Goal: Task Accomplishment & Management: Manage account settings

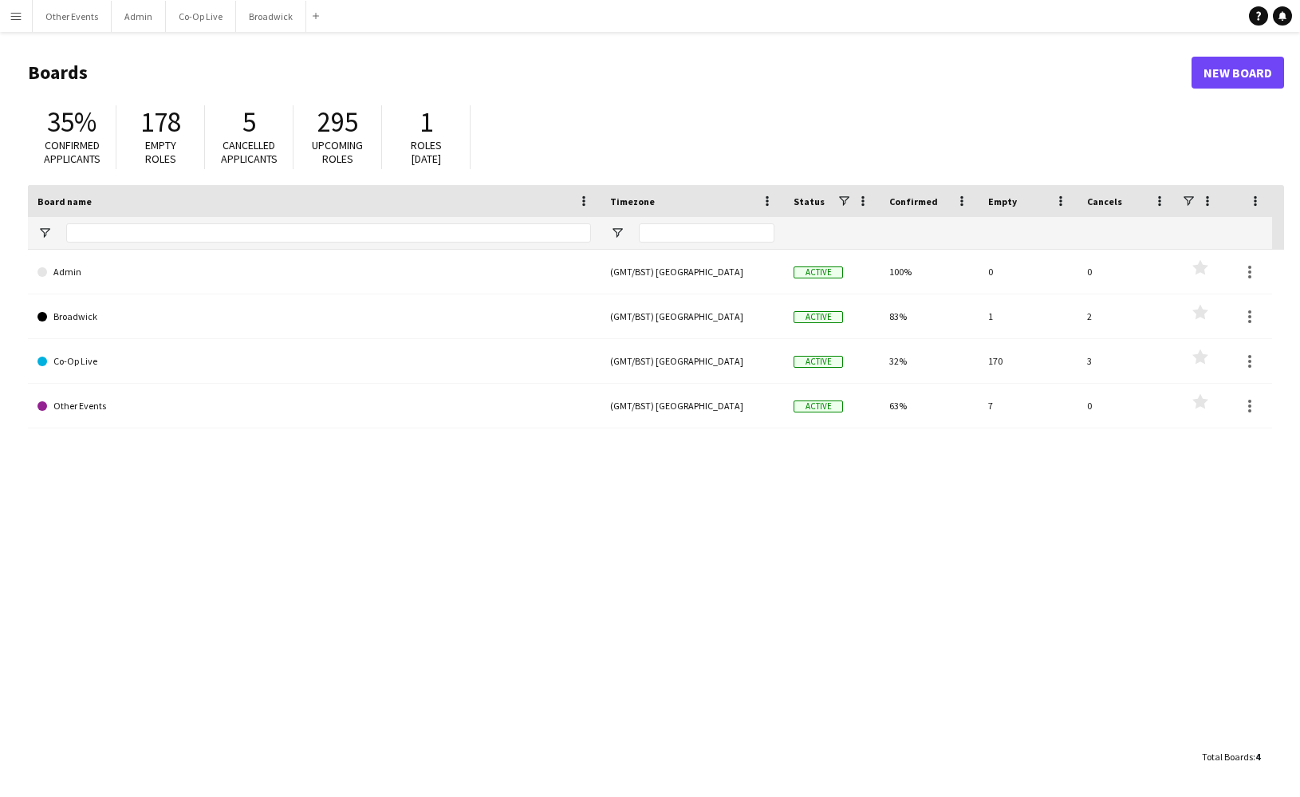
click at [7, 18] on button "Menu" at bounding box center [16, 16] width 32 height 32
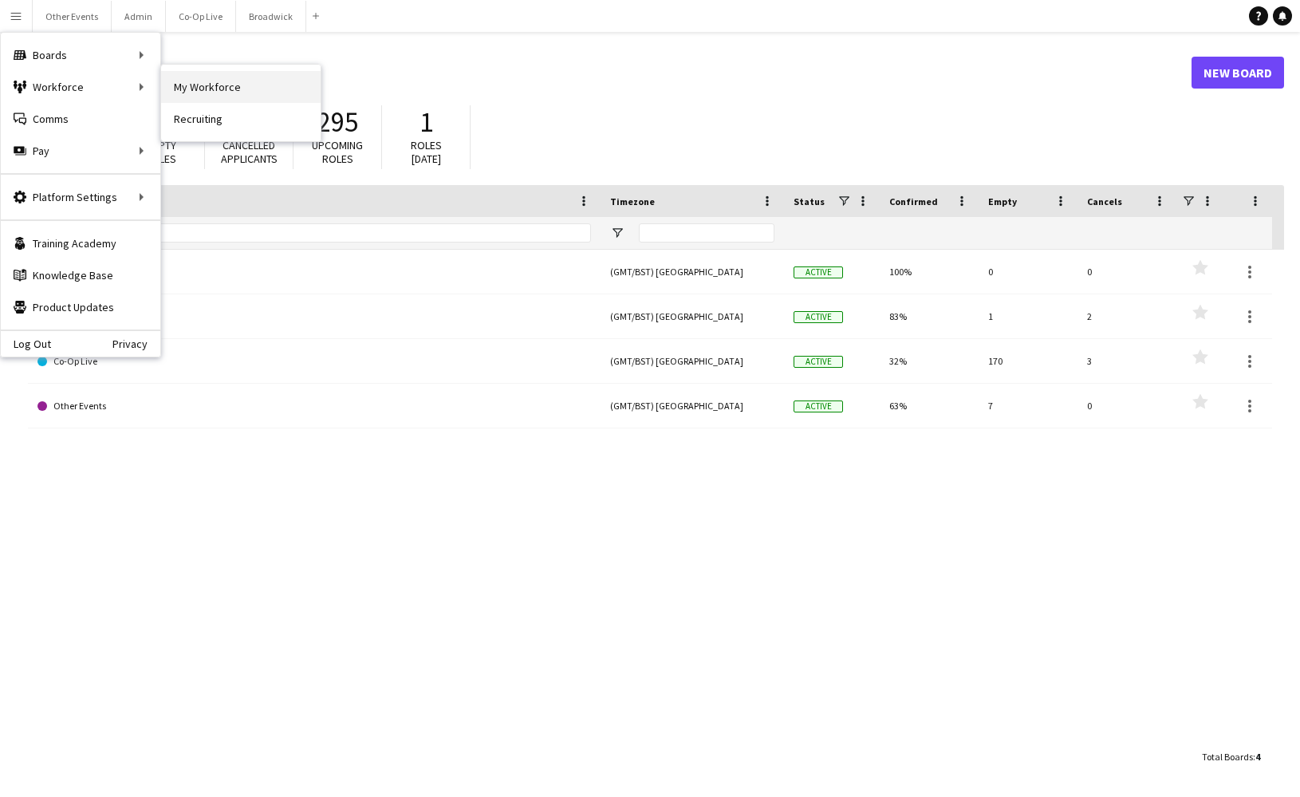
click at [250, 85] on link "My Workforce" at bounding box center [240, 87] width 159 height 32
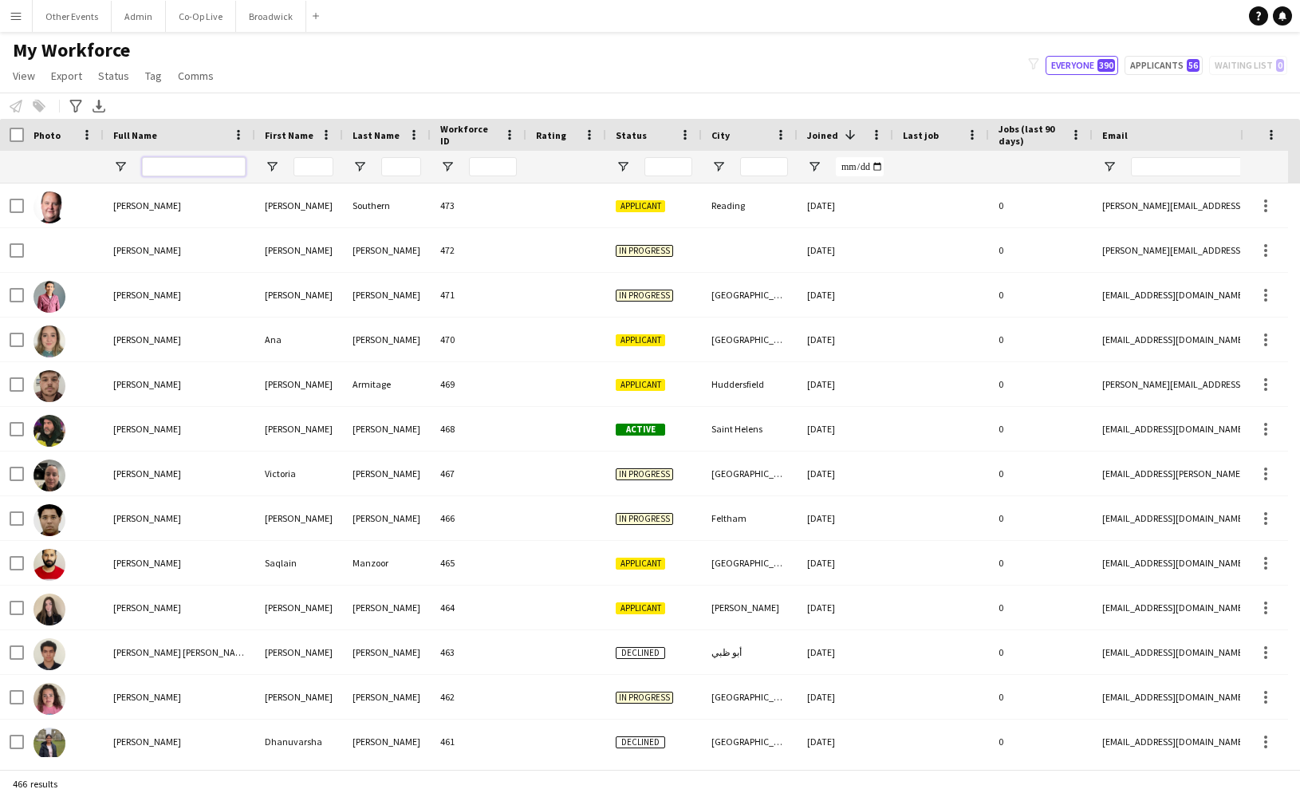
click at [175, 164] on input "Full Name Filter Input" at bounding box center [194, 166] width 104 height 19
type input "*****"
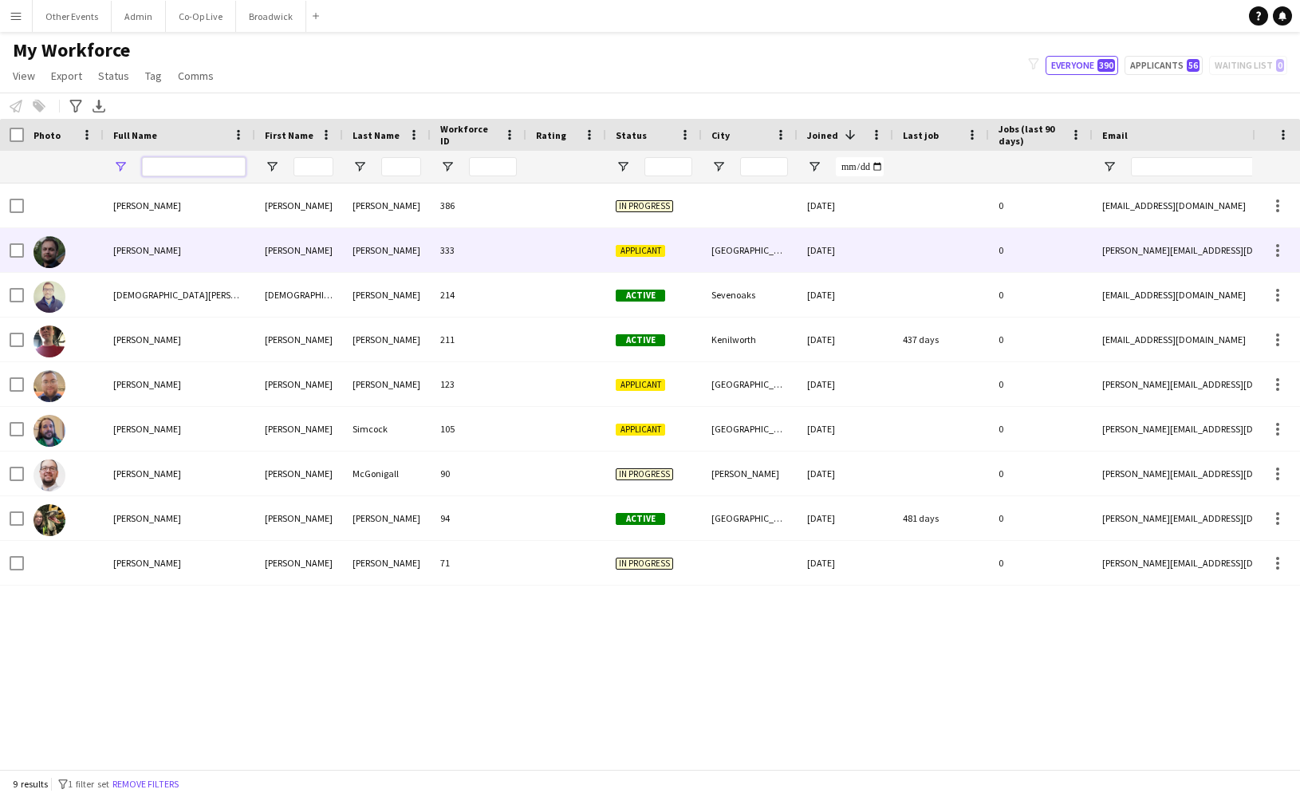
type input "**********"
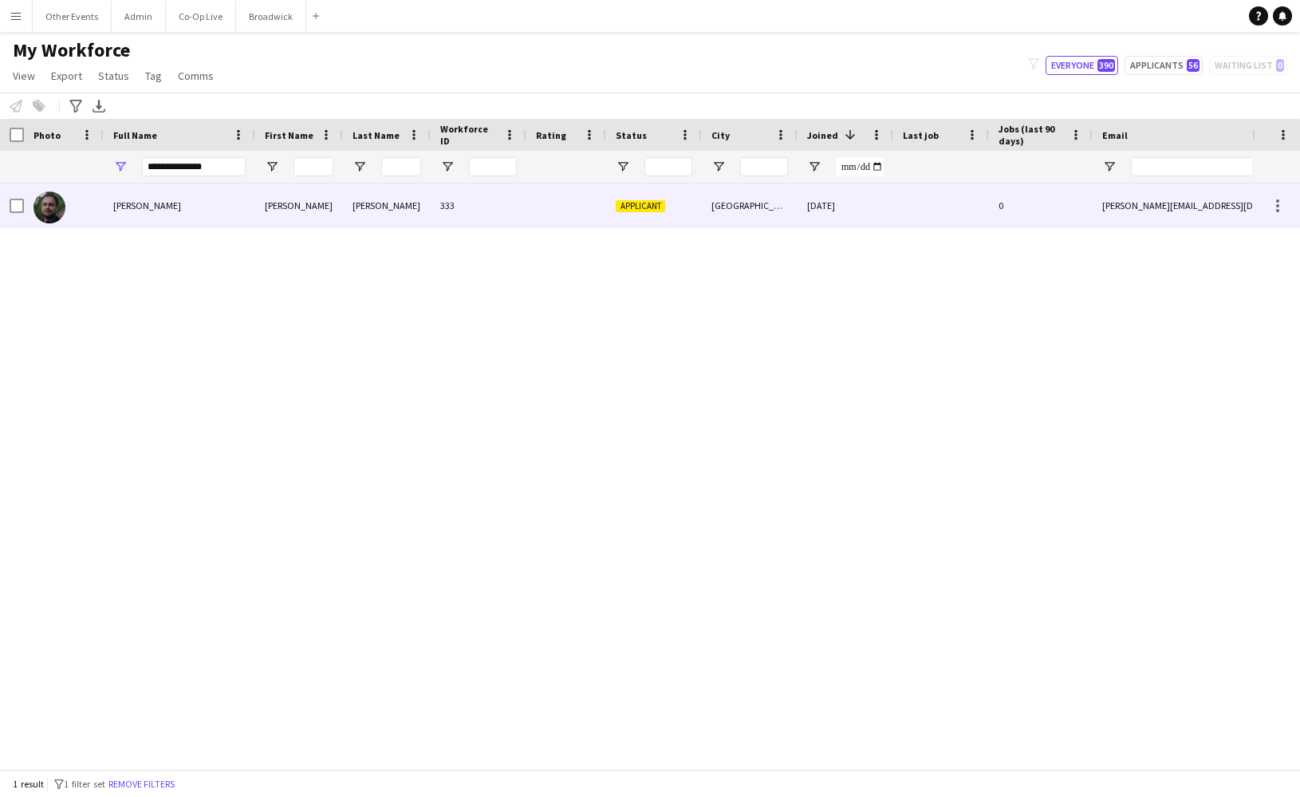
click at [806, 226] on div "[DATE]" at bounding box center [845, 205] width 96 height 44
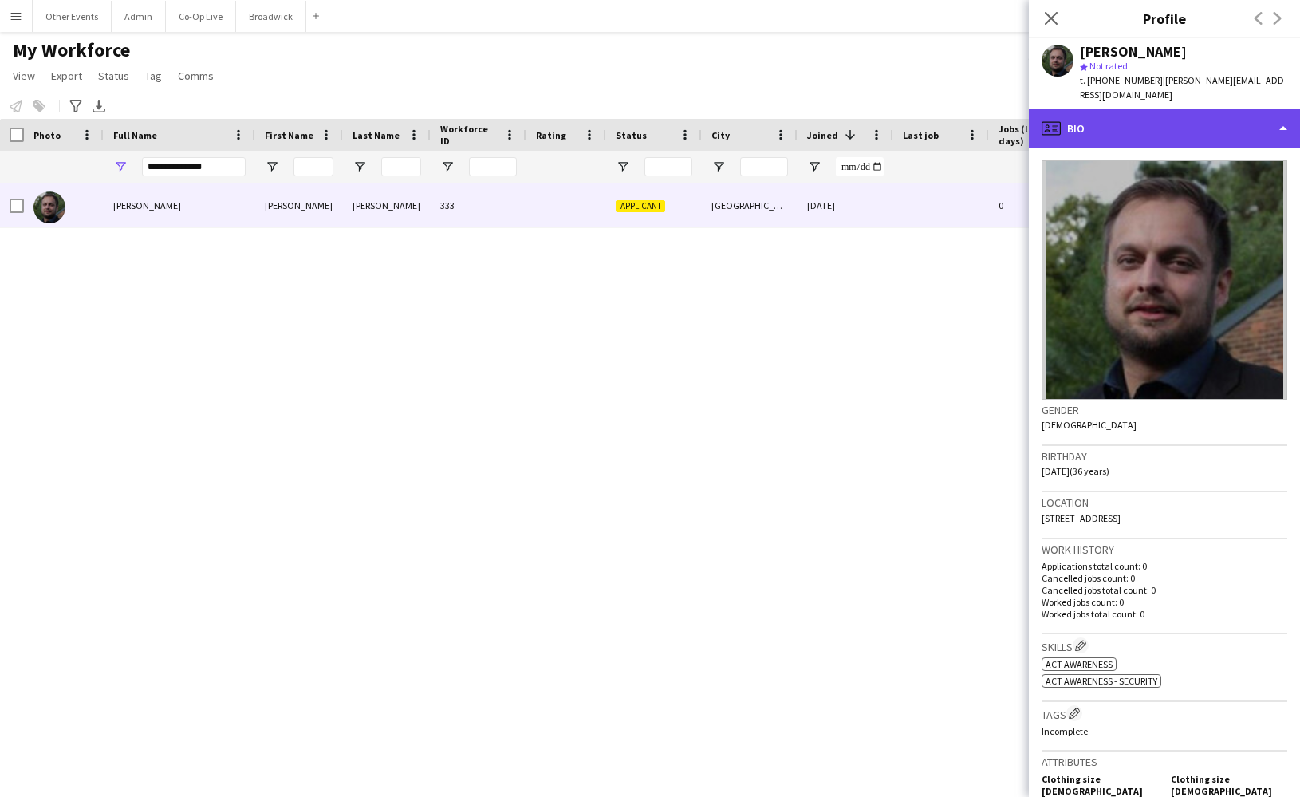
click at [1273, 110] on div "profile Bio" at bounding box center [1164, 128] width 271 height 38
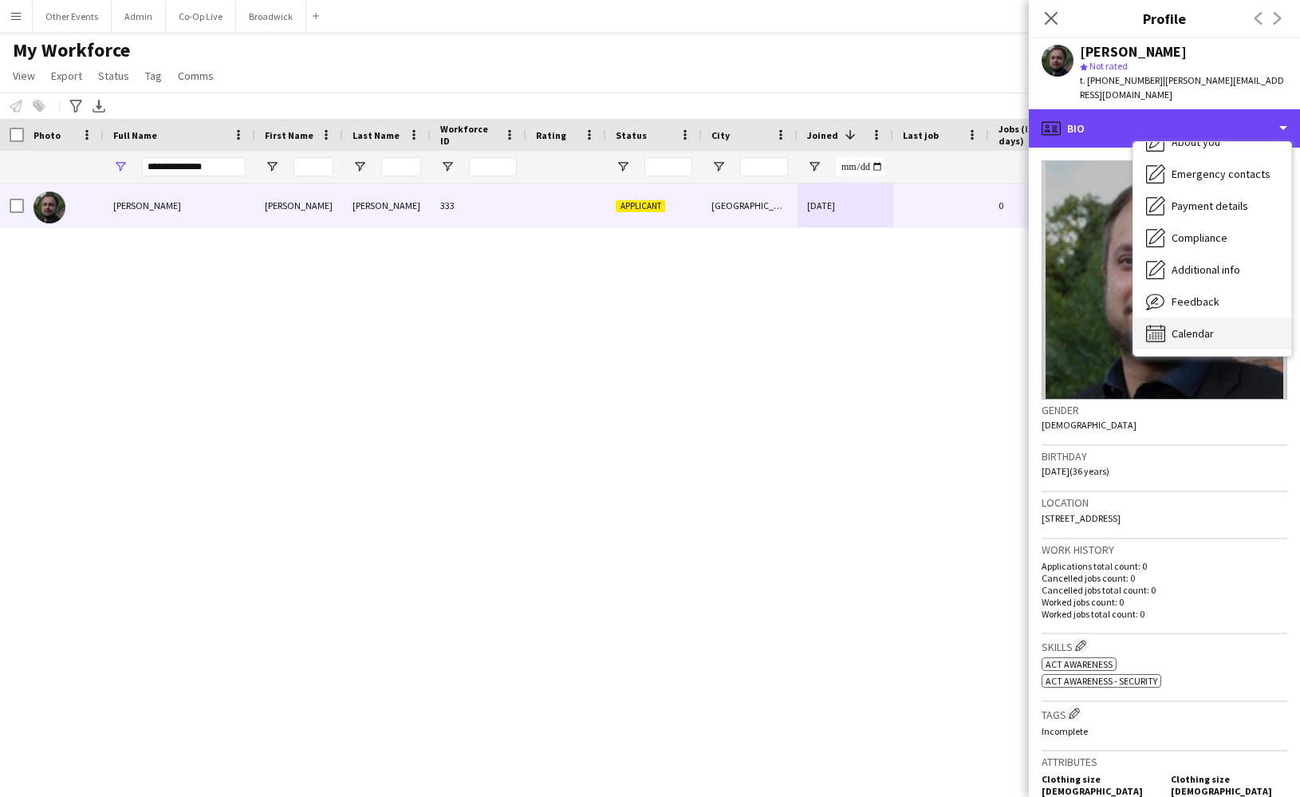
scroll to position [118, 0]
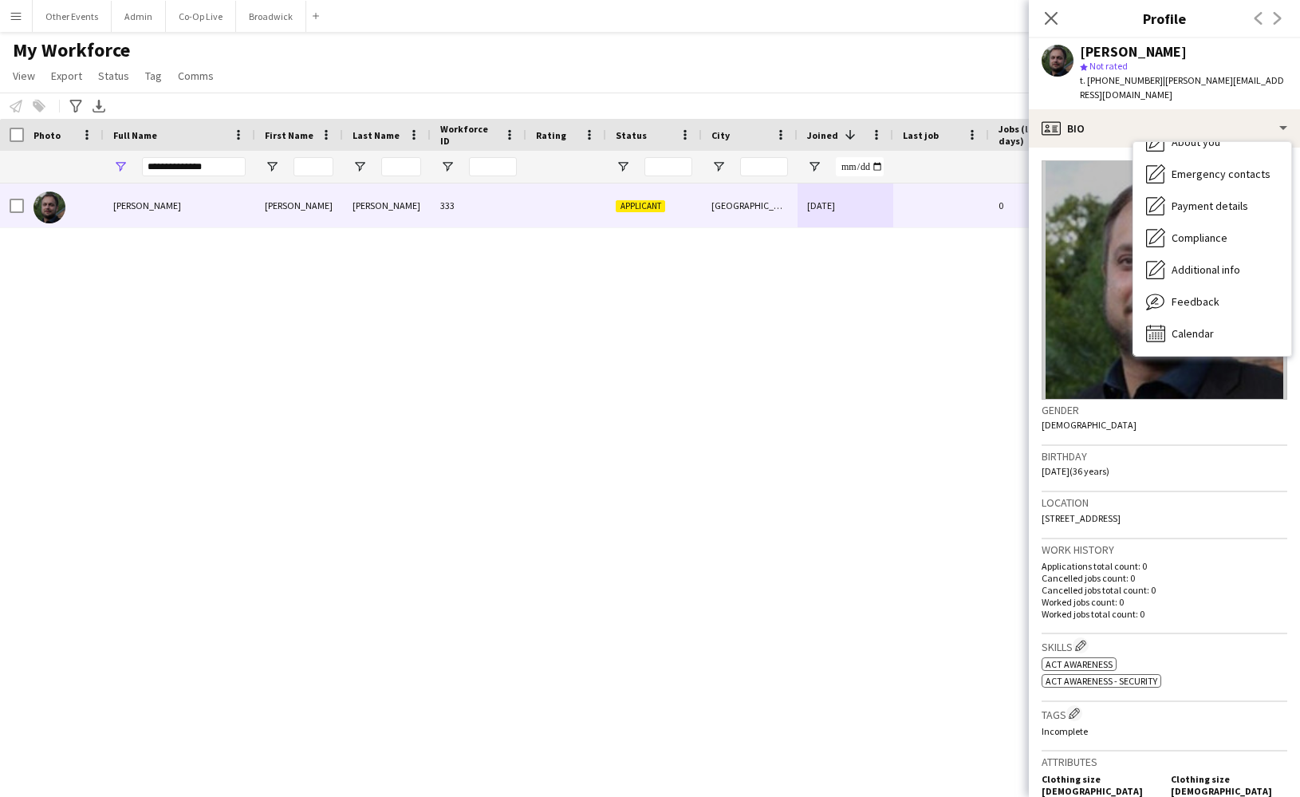
click at [1210, 66] on div "star Not rated" at bounding box center [1183, 66] width 207 height 14
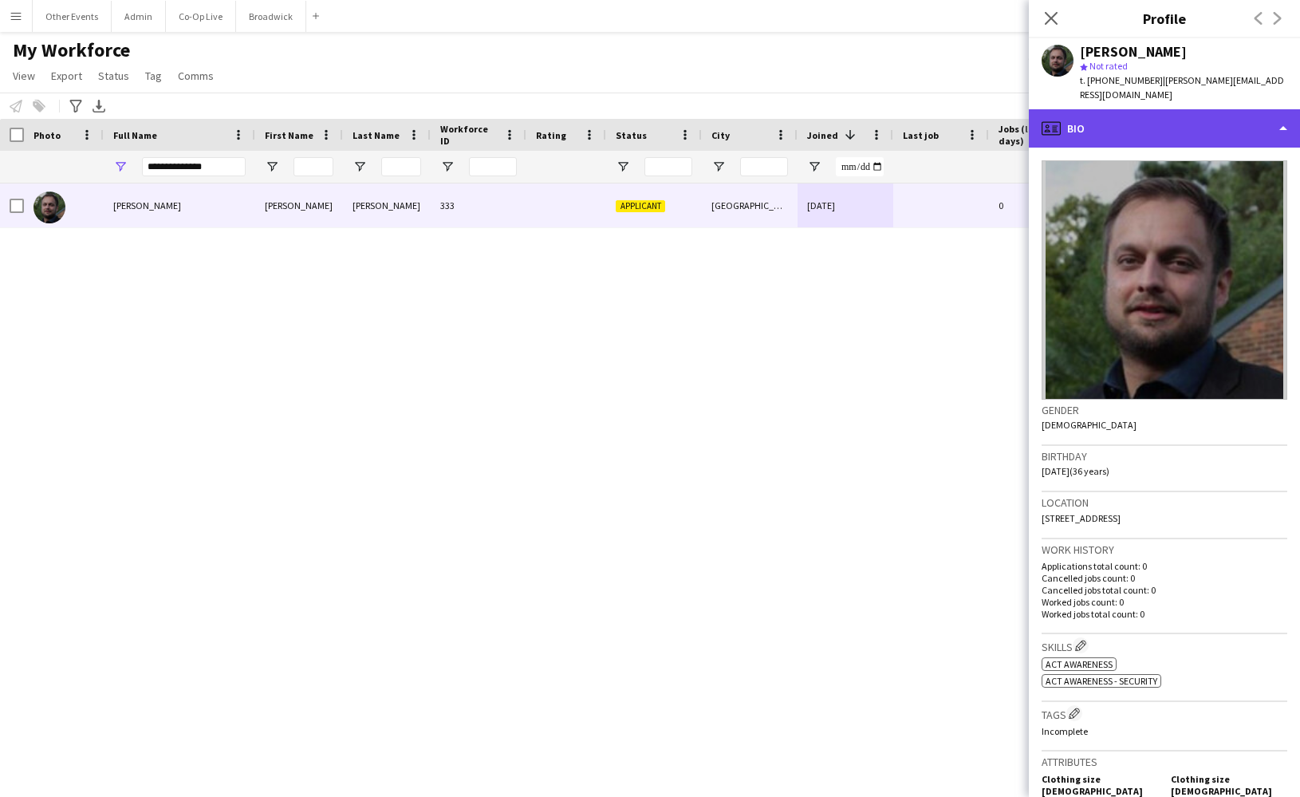
click at [1205, 109] on div "profile Bio" at bounding box center [1164, 128] width 271 height 38
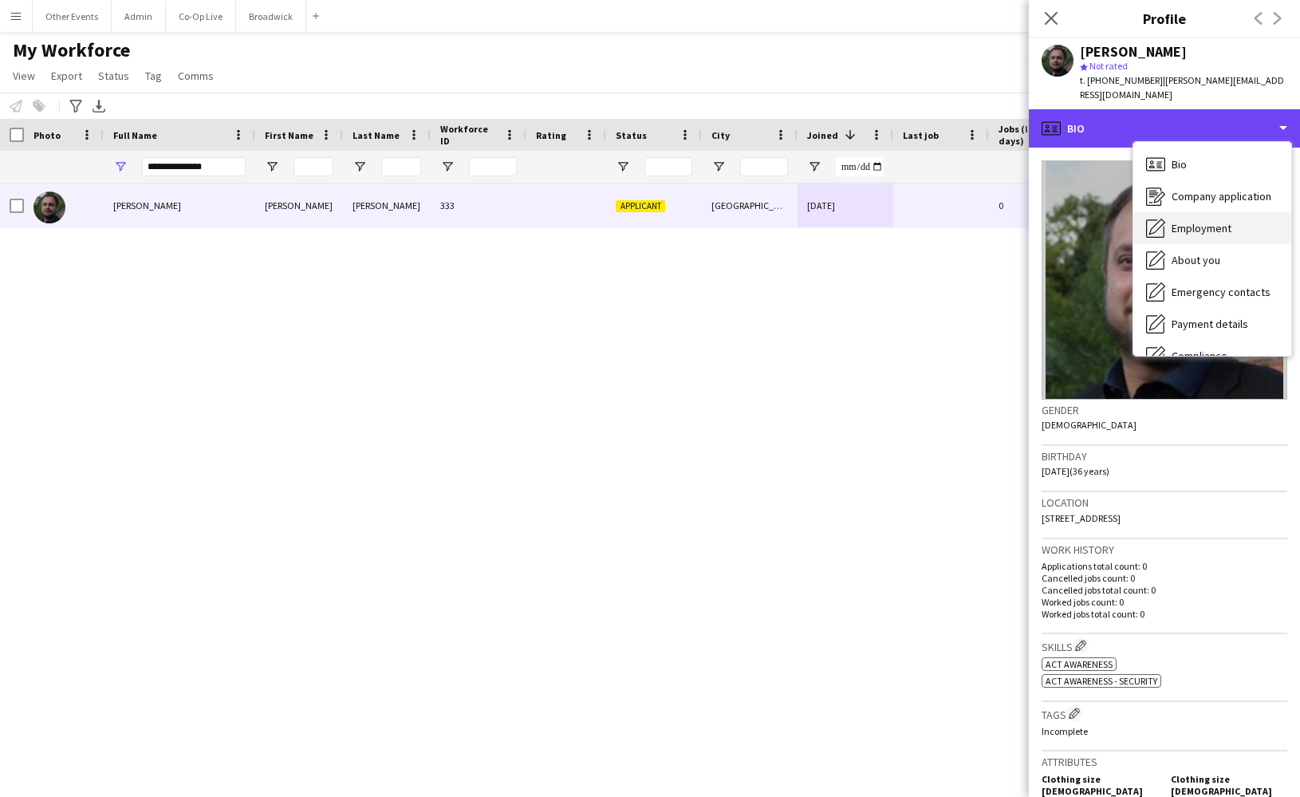
scroll to position [0, 0]
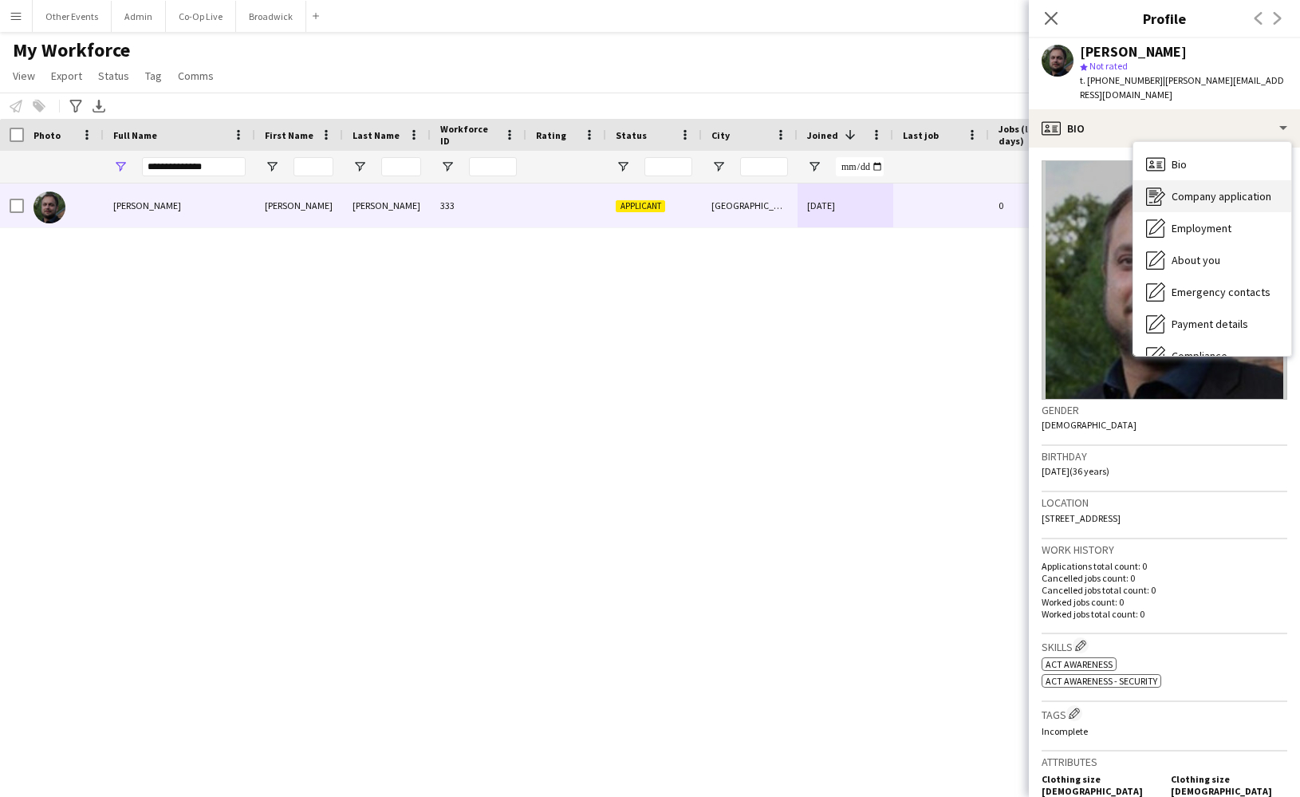
click at [1218, 189] on span "Company application" at bounding box center [1221, 196] width 100 height 14
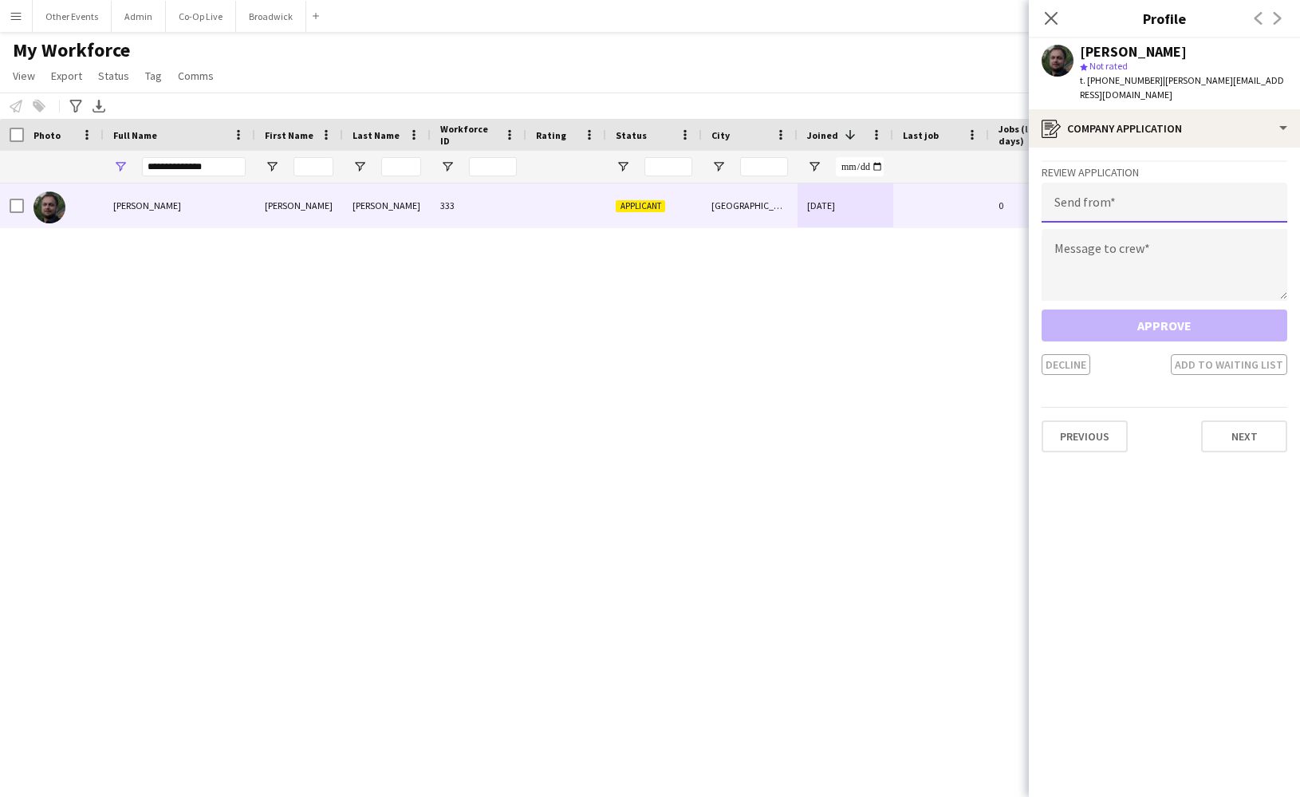
click at [1123, 187] on input "email" at bounding box center [1164, 203] width 246 height 40
type input "**********"
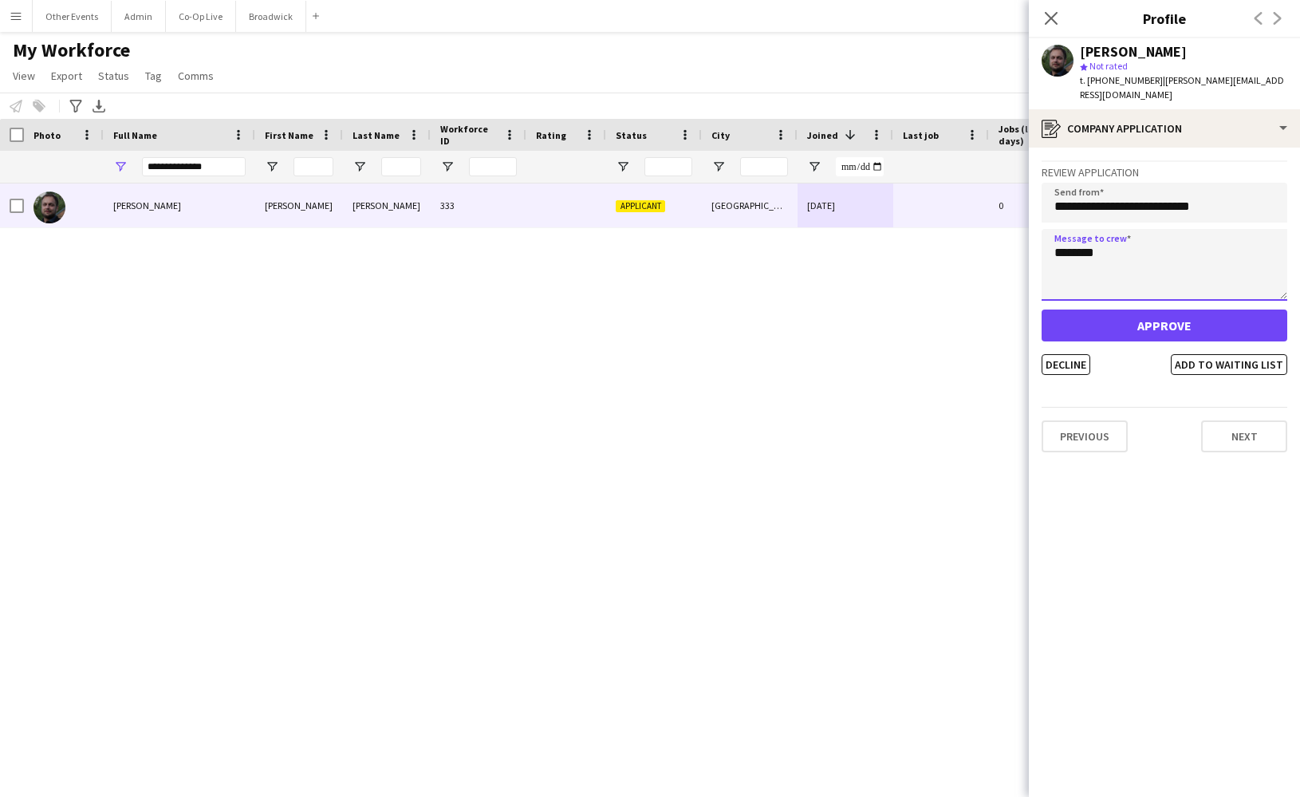
type textarea "********"
click at [1135, 309] on button "Approve" at bounding box center [1164, 325] width 246 height 32
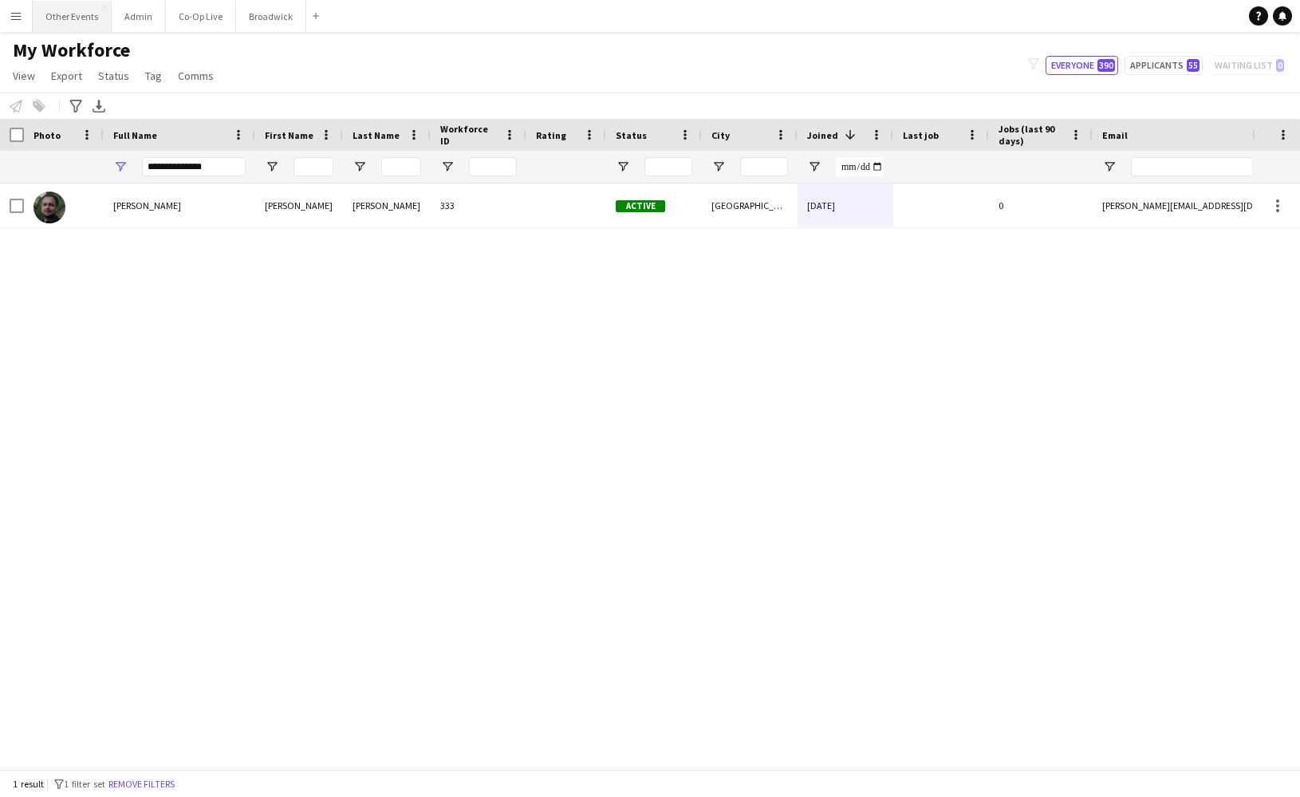
click at [89, 25] on button "Other Events Close" at bounding box center [72, 16] width 79 height 31
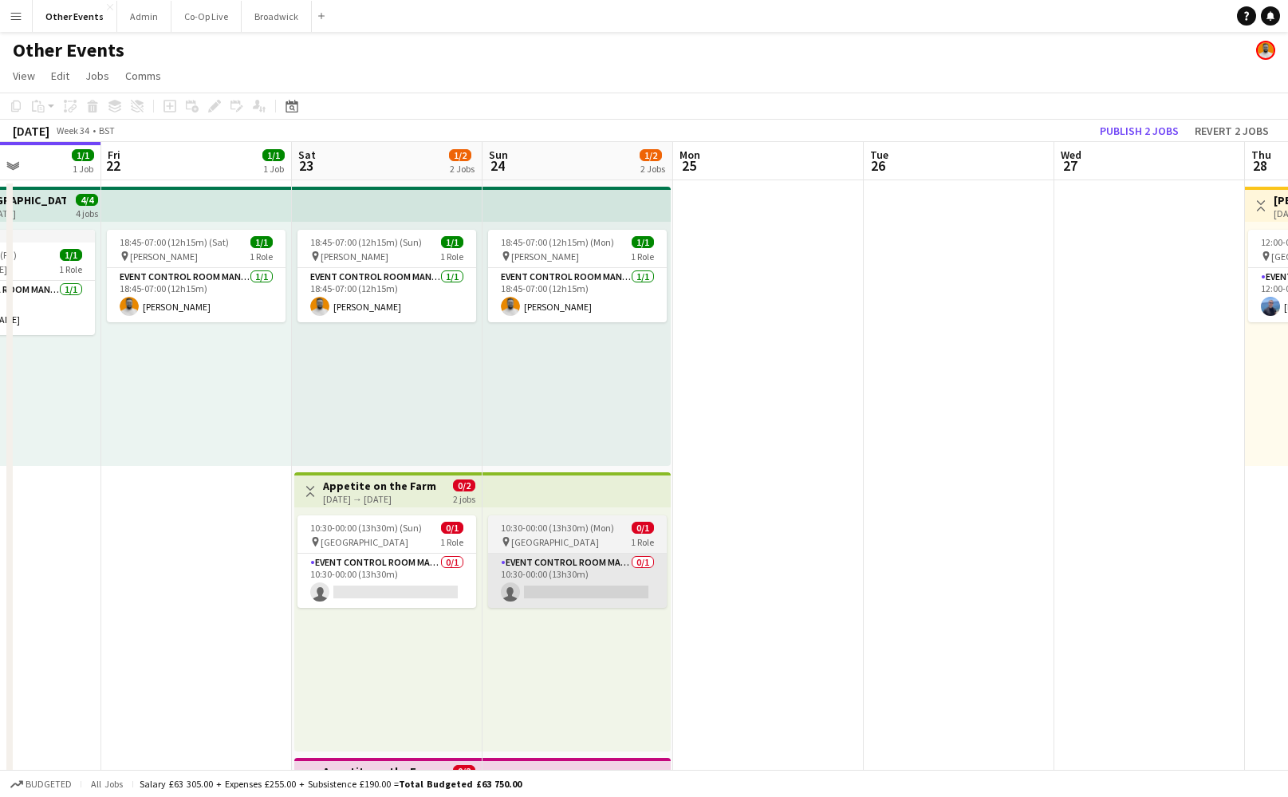
scroll to position [226, 0]
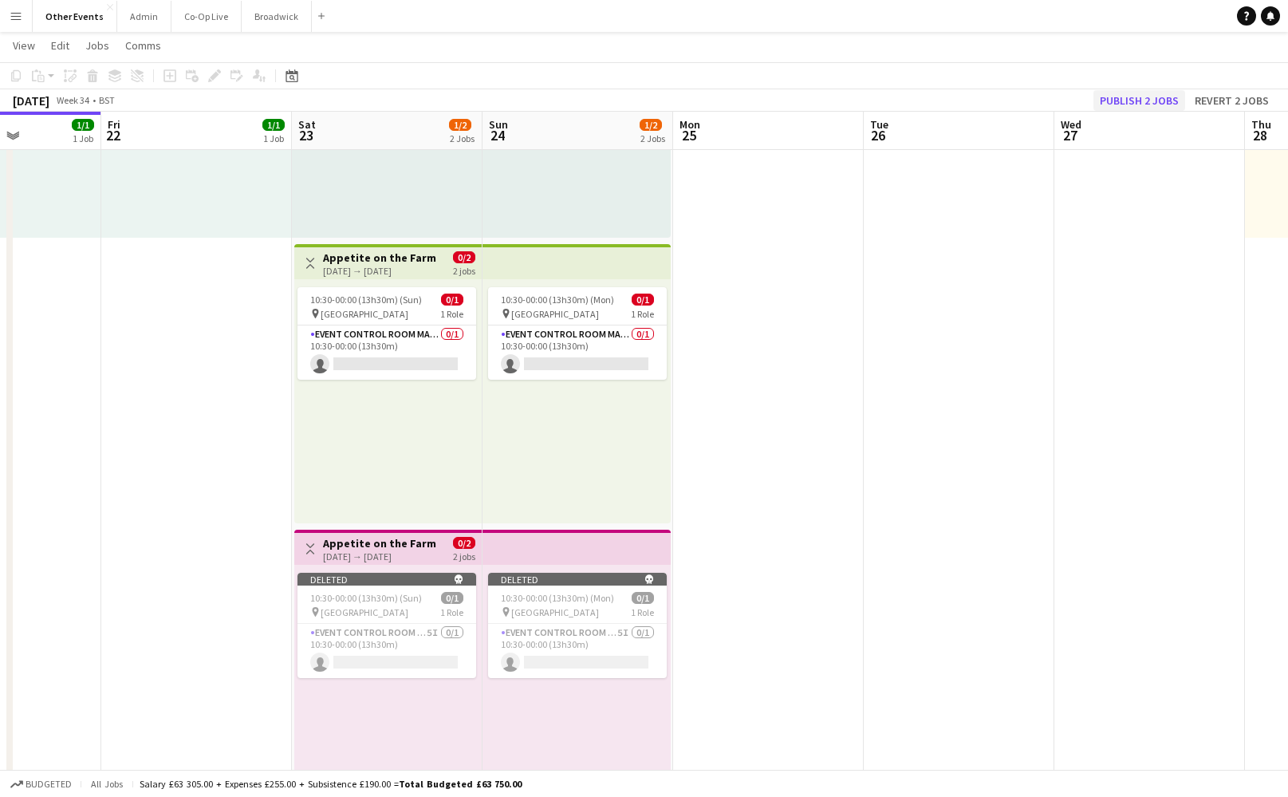
click at [1131, 107] on button "Publish 2 jobs" at bounding box center [1139, 100] width 92 height 21
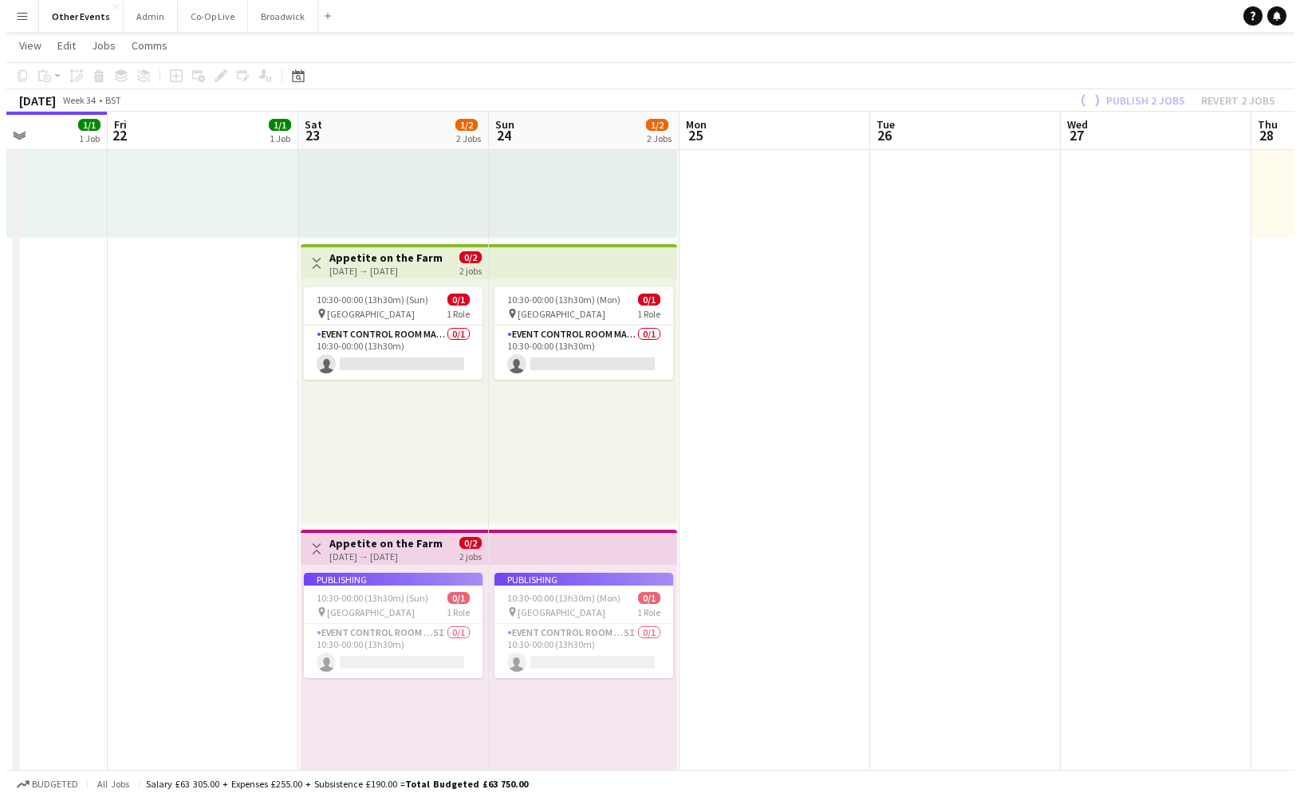
scroll to position [0, 0]
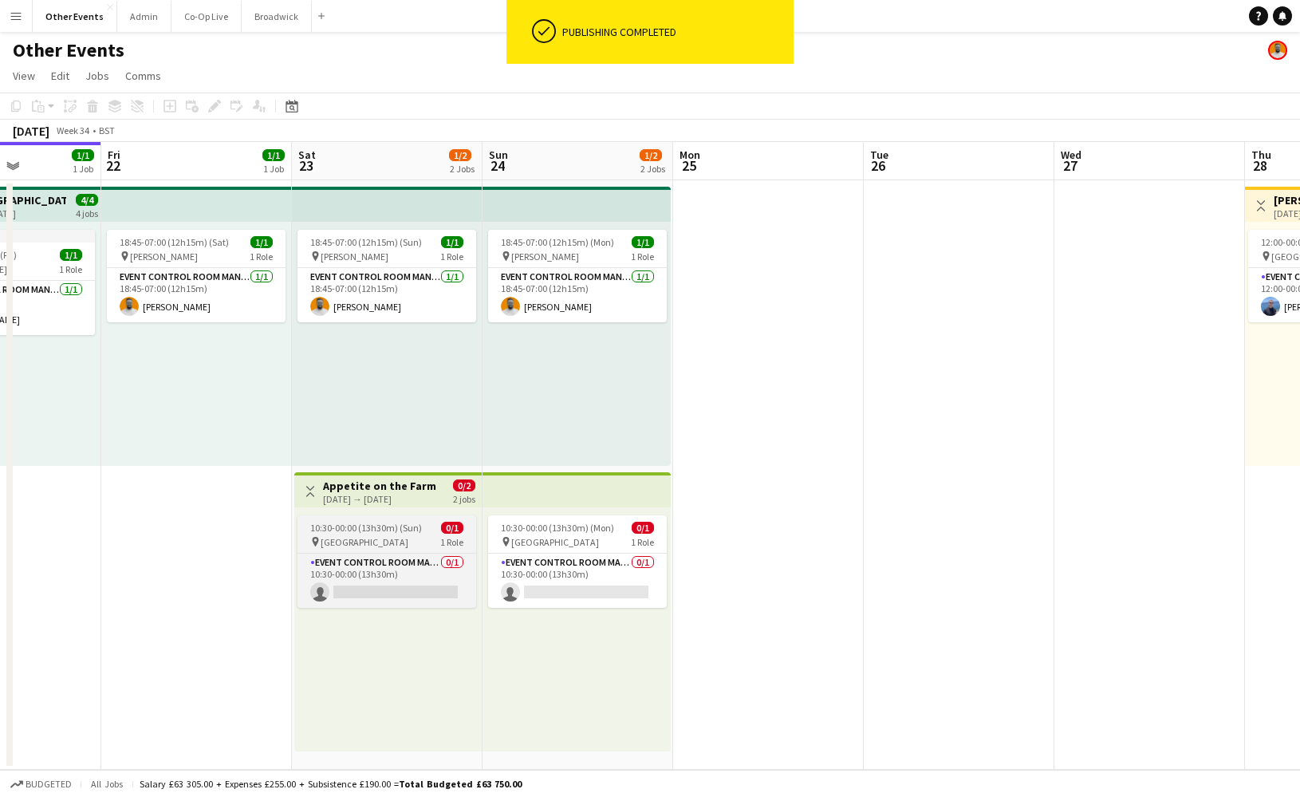
click at [406, 533] on app-job-card "10:30-00:00 (13h30m) (Sun) 0/1 pin [GEOGRAPHIC_DATA] 1 Role Event Control Room …" at bounding box center [386, 561] width 179 height 92
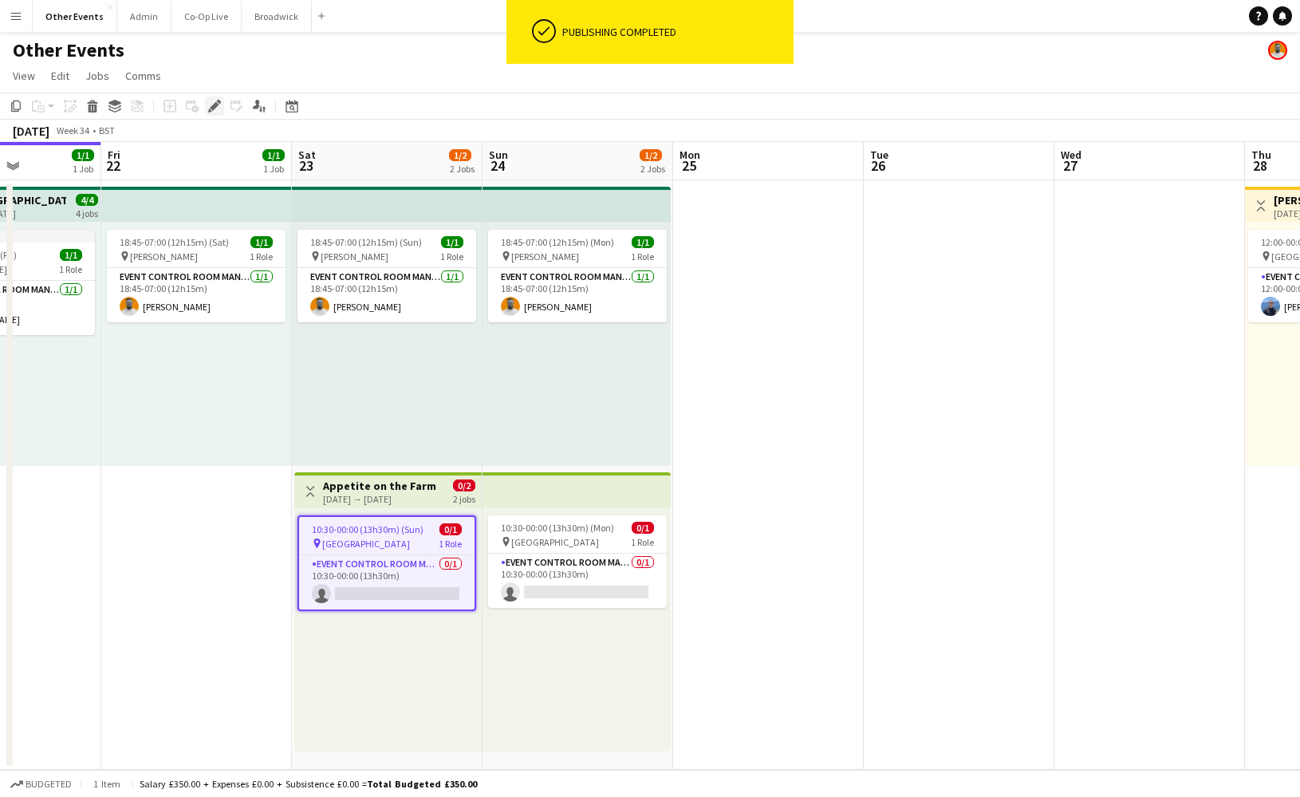
click at [214, 102] on icon "Edit" at bounding box center [214, 106] width 13 height 13
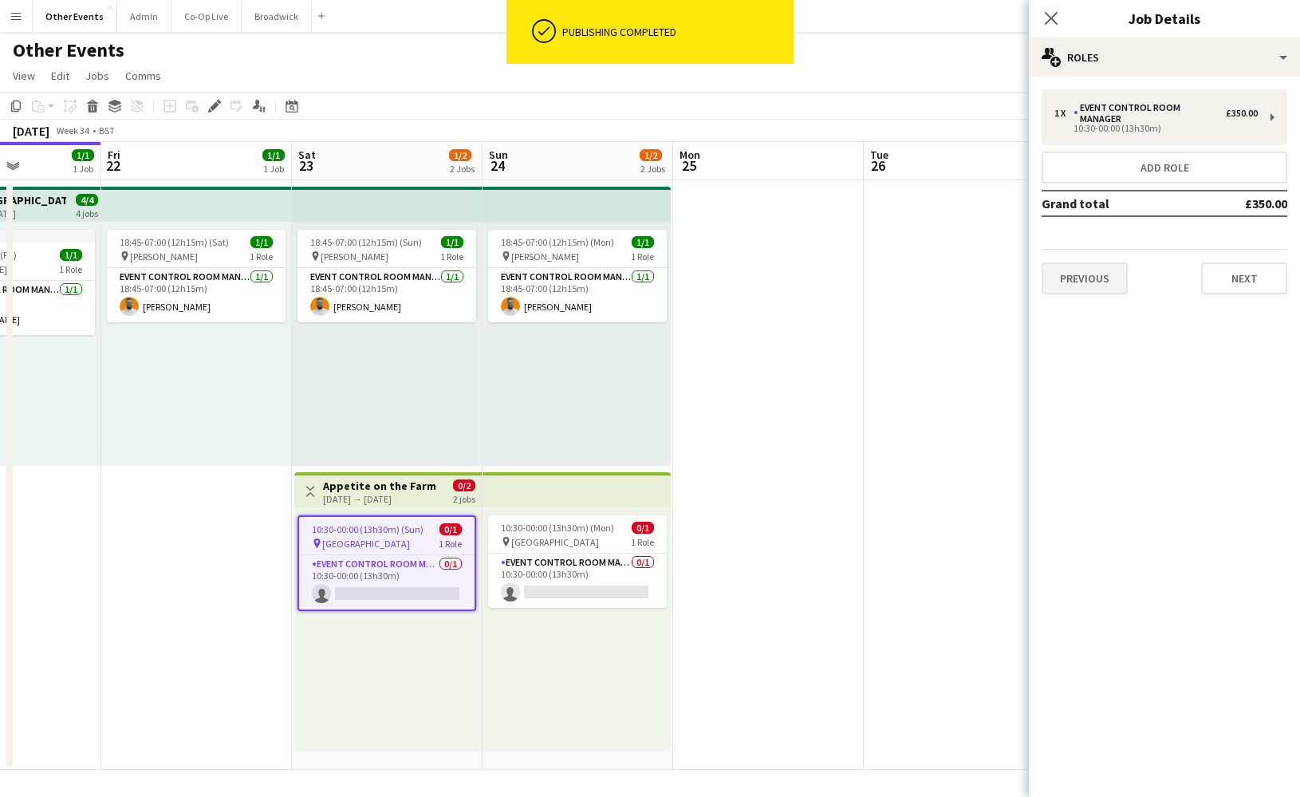
click at [1108, 266] on button "Previous" at bounding box center [1084, 278] width 86 height 32
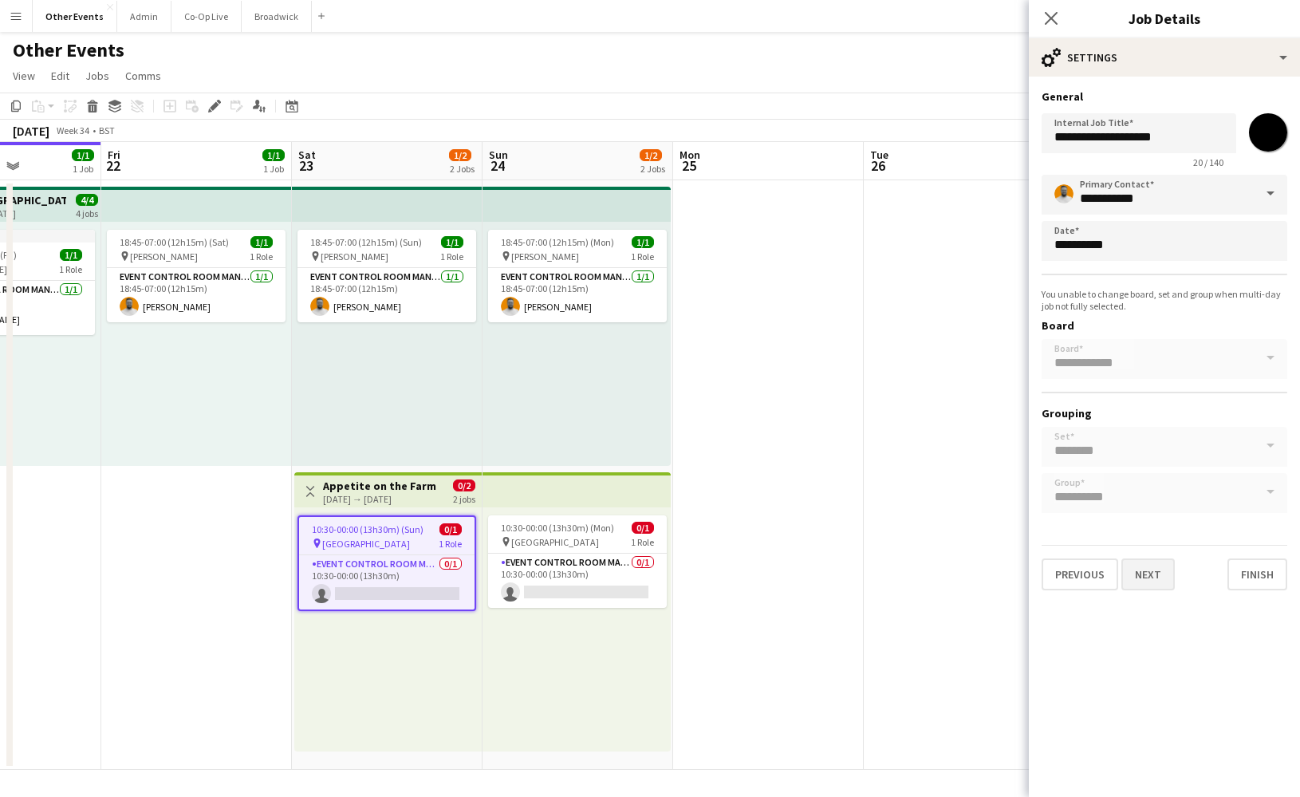
click at [1159, 562] on button "Next" at bounding box center [1147, 574] width 53 height 32
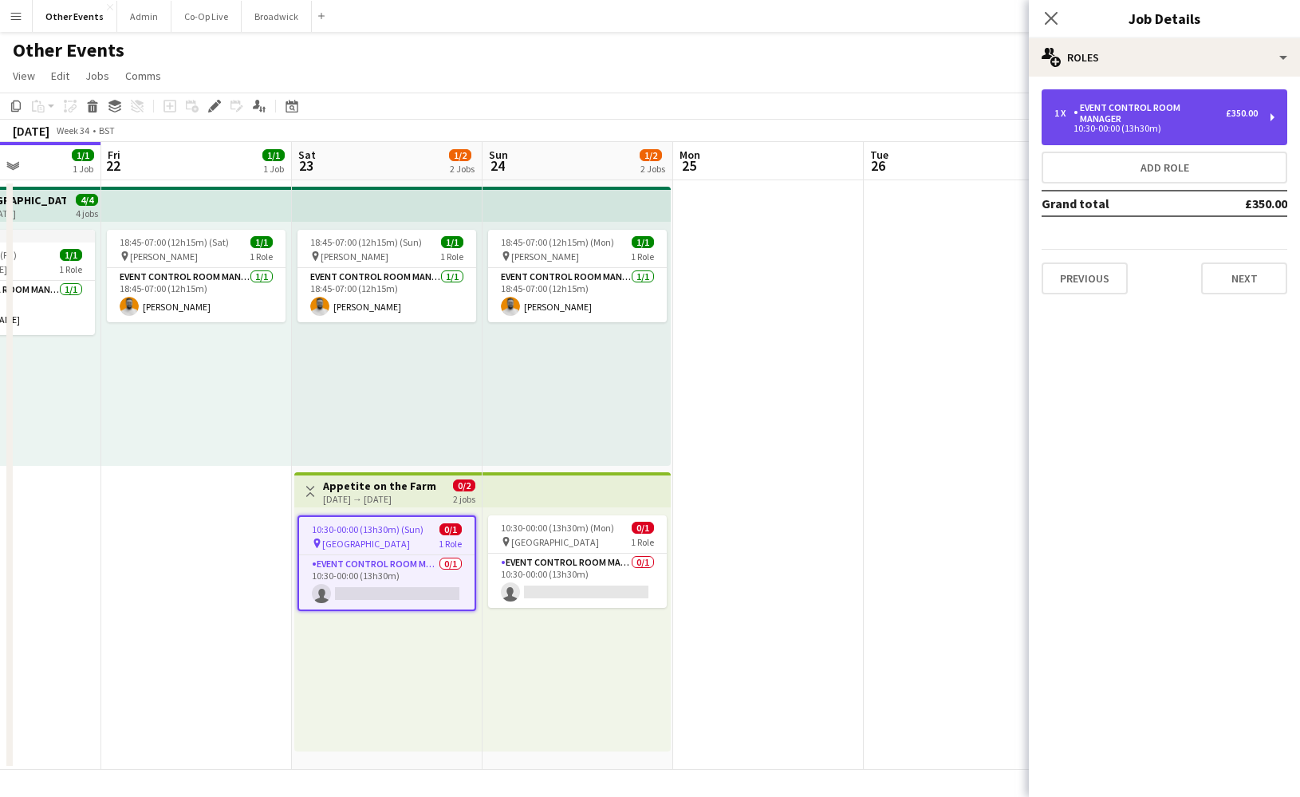
click at [1187, 102] on div "Event Control Room Manager" at bounding box center [1149, 113] width 152 height 22
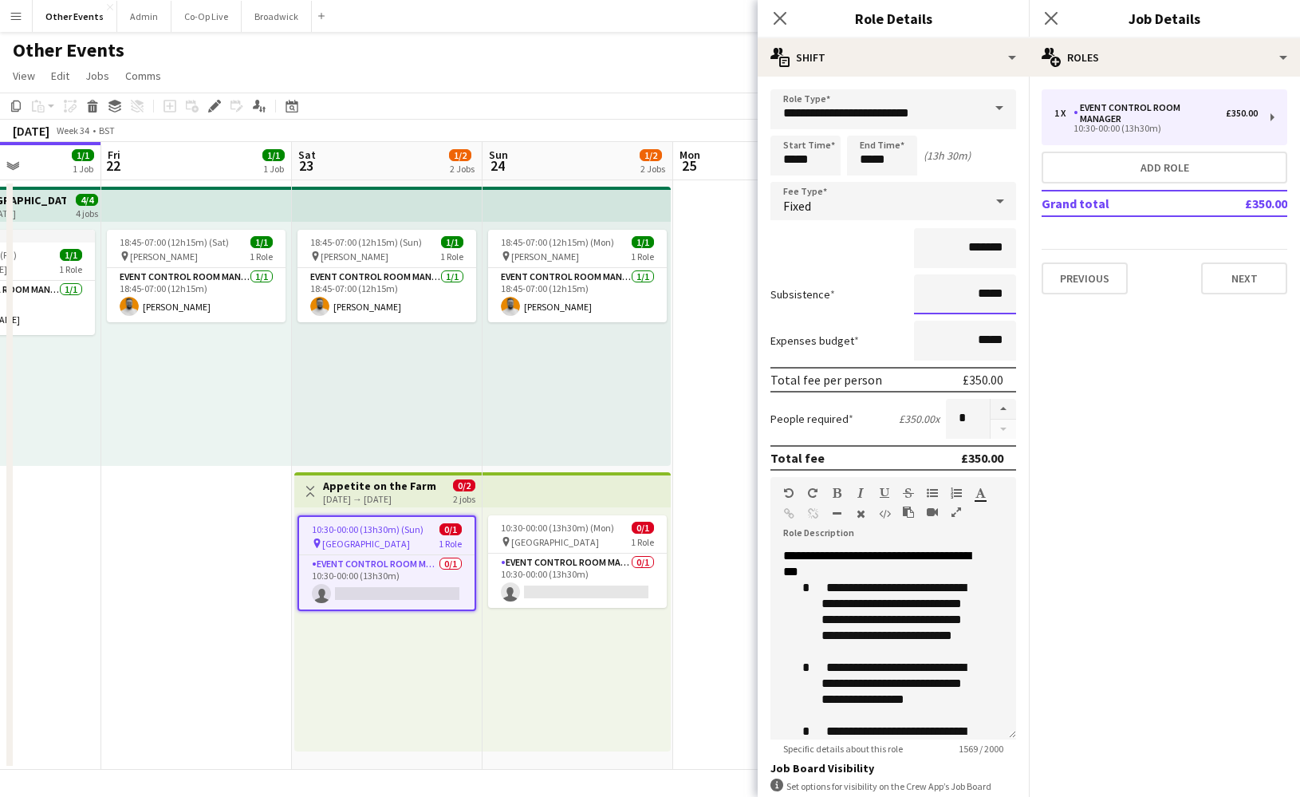
click at [973, 289] on input "*****" at bounding box center [965, 294] width 102 height 40
click at [969, 289] on input "*****" at bounding box center [965, 294] width 102 height 40
type input "******"
click at [887, 284] on div "Subsistence ******" at bounding box center [893, 294] width 246 height 40
click at [781, 18] on icon "Close pop-in" at bounding box center [779, 17] width 15 height 15
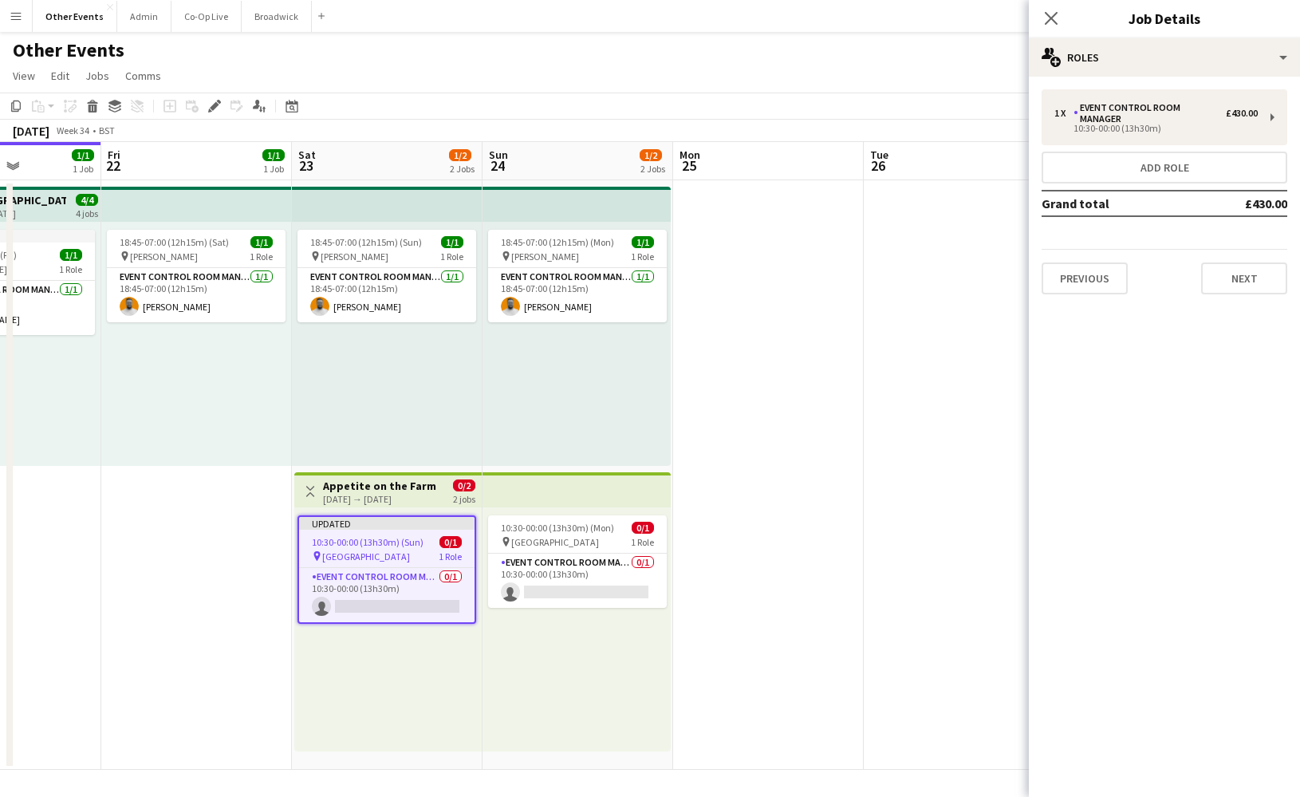
click at [757, 597] on app-date-cell at bounding box center [768, 474] width 191 height 589
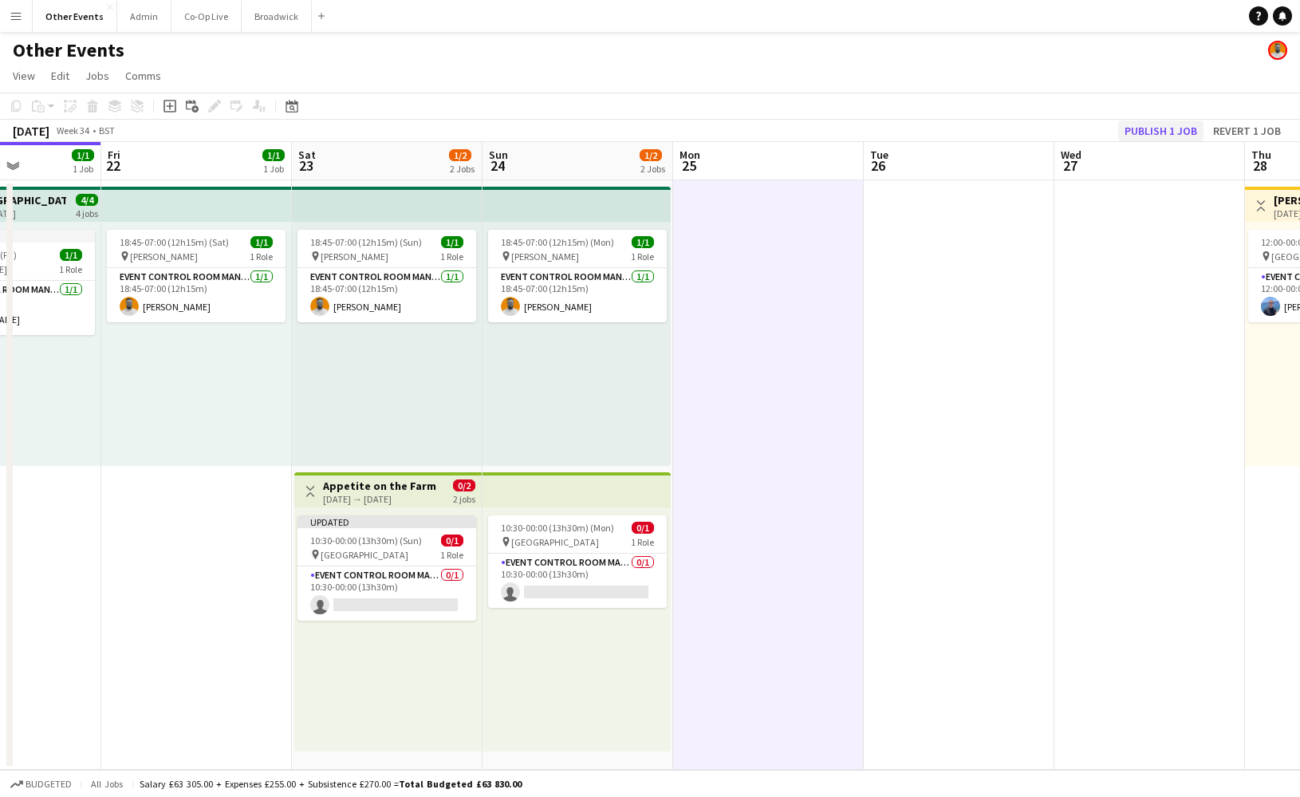
click at [1150, 129] on button "Publish 1 job" at bounding box center [1160, 130] width 85 height 21
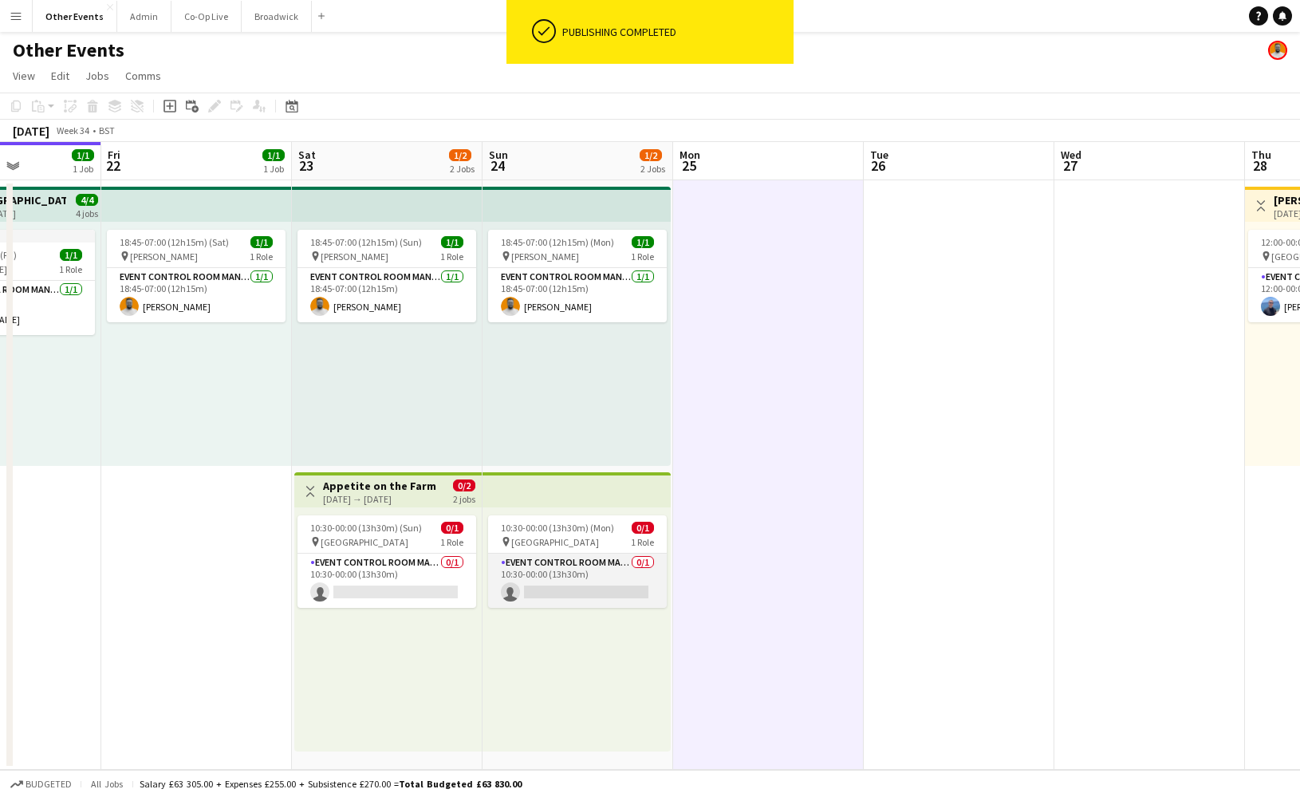
click at [557, 584] on app-card-role "Event Control Room Manager 0/1 10:30-00:00 (13h30m) single-neutral-actions" at bounding box center [577, 580] width 179 height 54
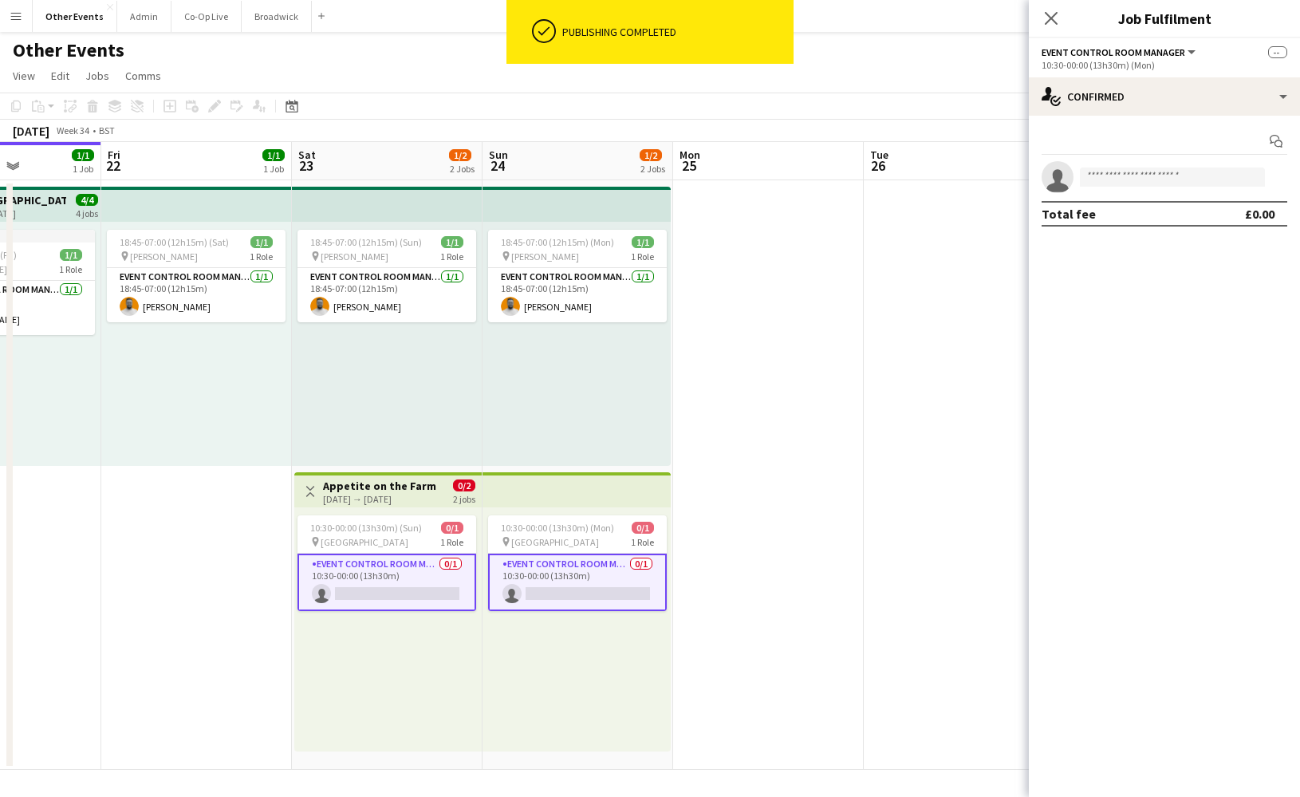
click at [584, 576] on app-card-role "Event Control Room Manager 0/1 10:30-00:00 (13h30m) single-neutral-actions" at bounding box center [577, 581] width 179 height 57
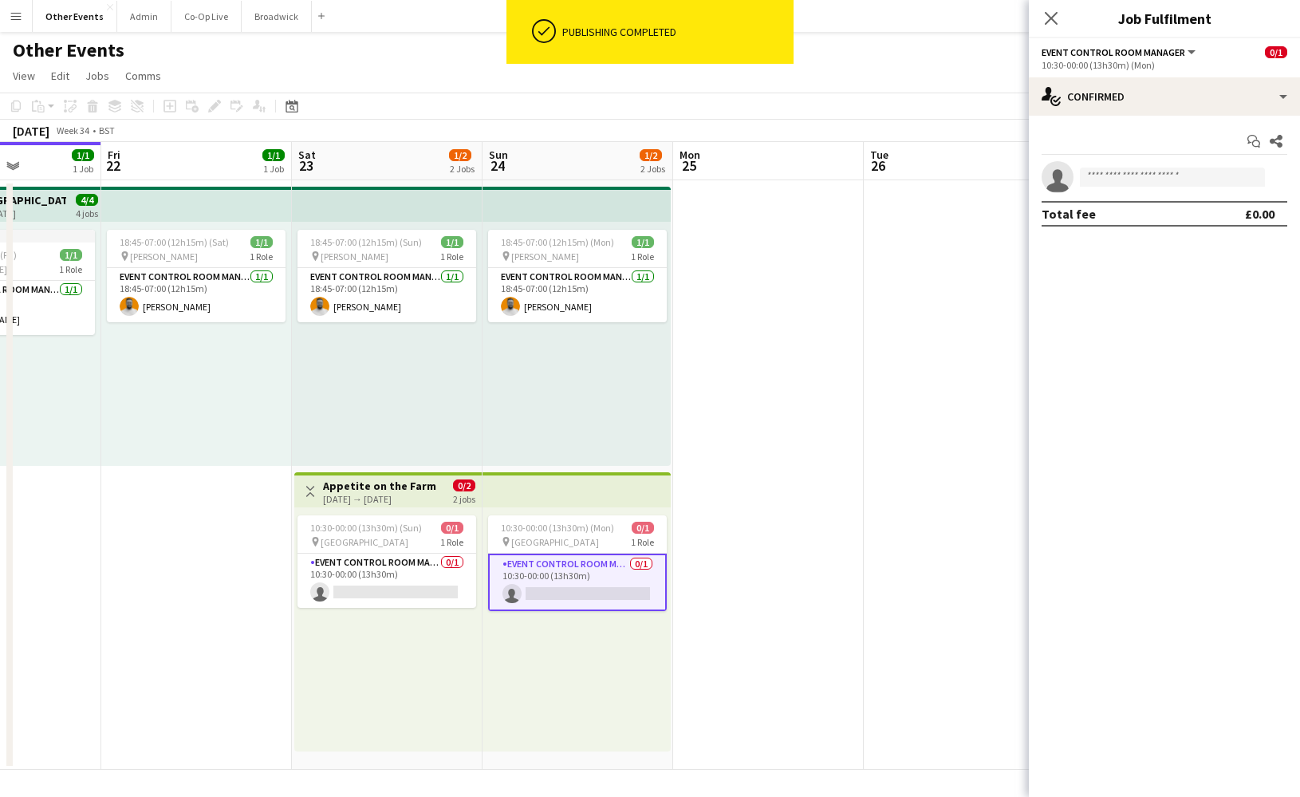
click at [783, 510] on app-date-cell at bounding box center [768, 474] width 191 height 589
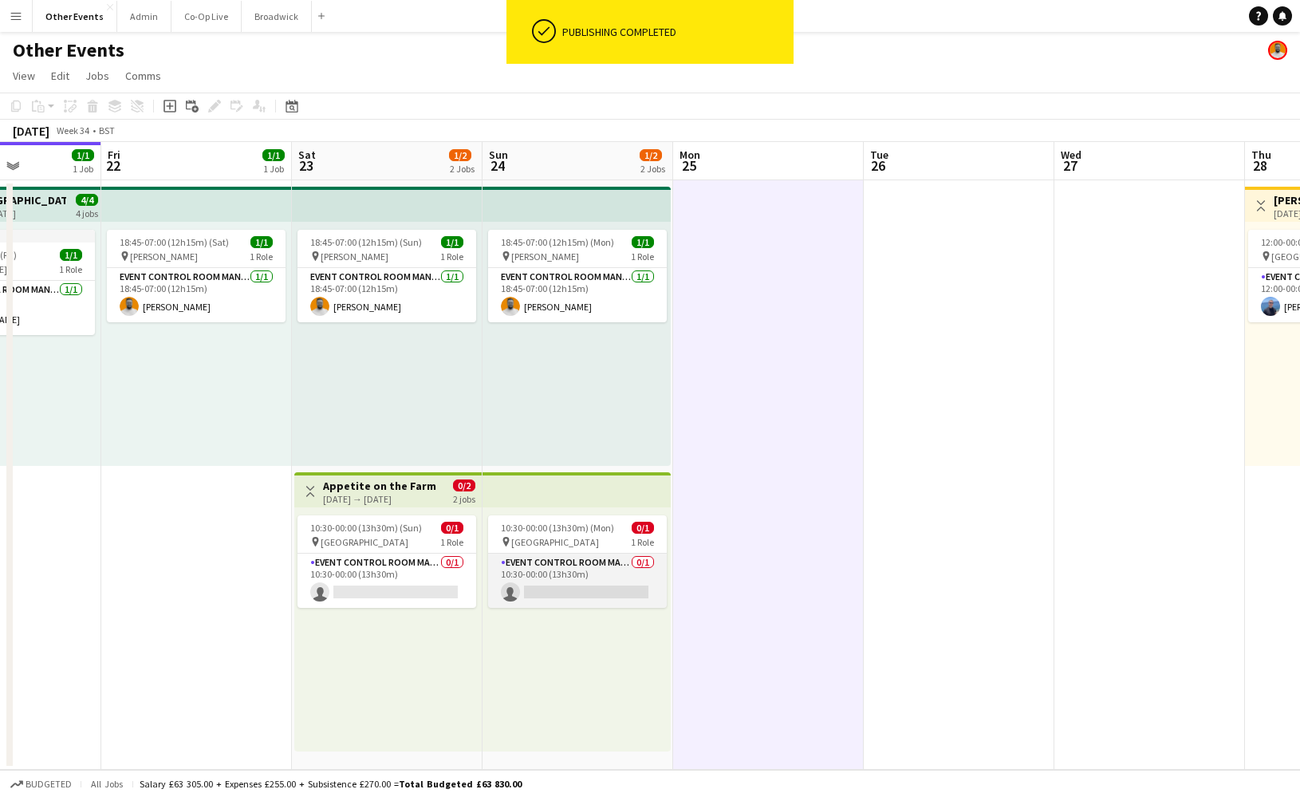
click at [612, 567] on app-card-role "Event Control Room Manager 0/1 10:30-00:00 (13h30m) single-neutral-actions" at bounding box center [577, 580] width 179 height 54
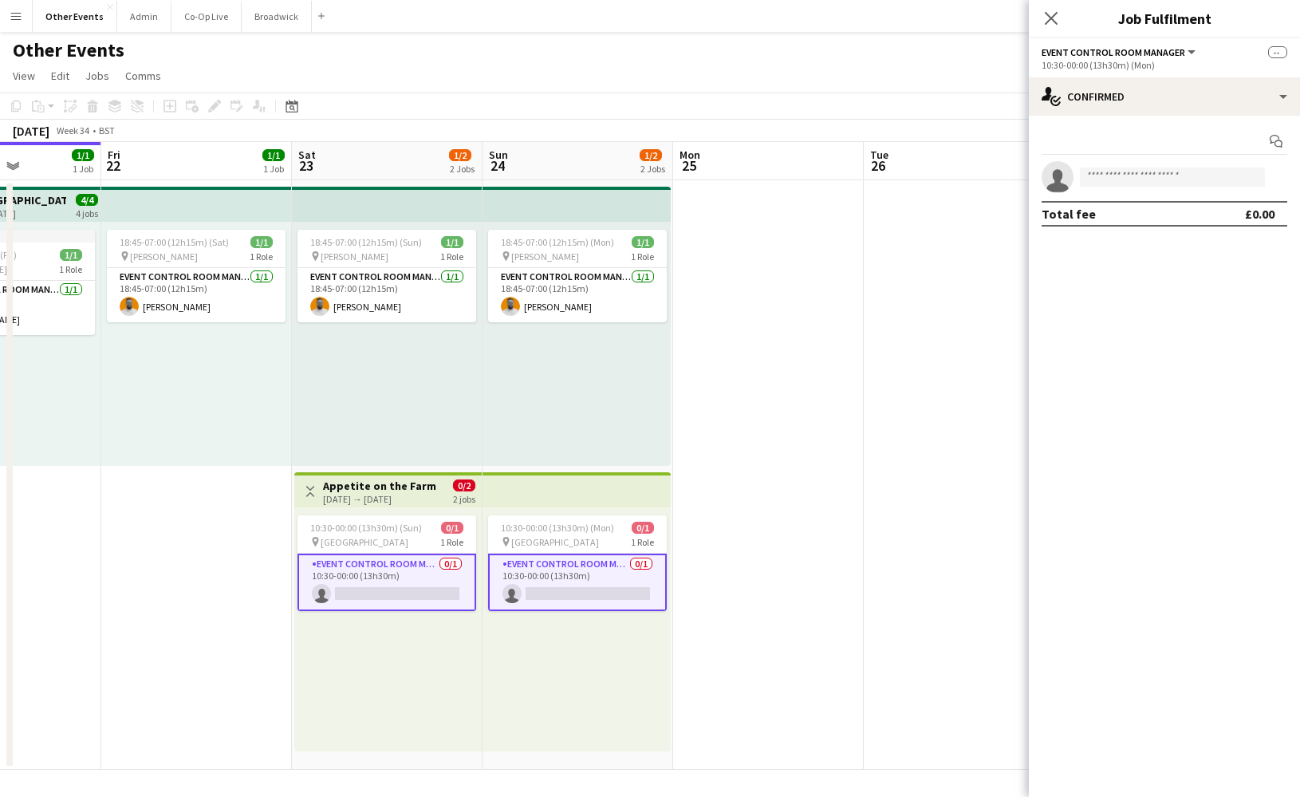
click at [592, 568] on app-card-role "Event Control Room Manager 0/1 10:30-00:00 (13h30m) single-neutral-actions" at bounding box center [577, 581] width 179 height 57
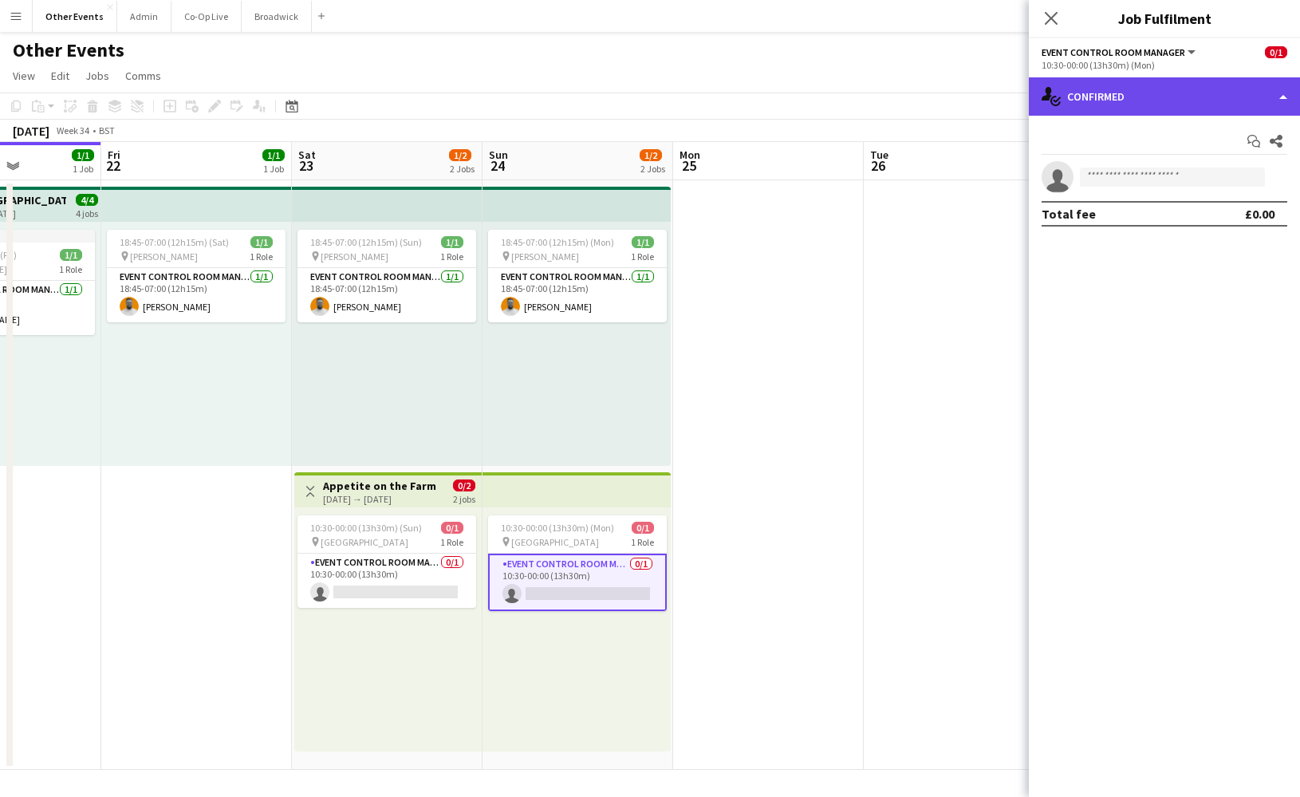
click at [1151, 95] on div "single-neutral-actions-check-2 Confirmed" at bounding box center [1164, 96] width 271 height 38
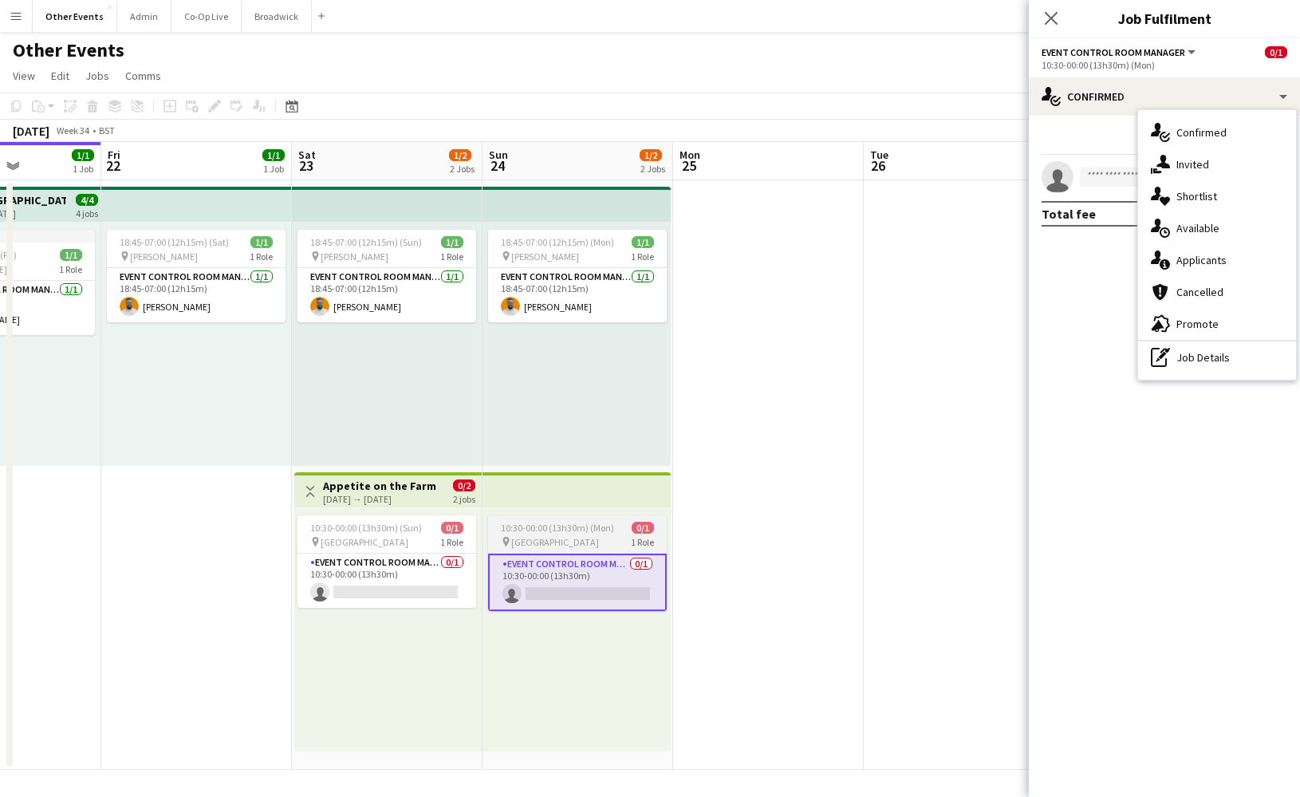
click at [609, 532] on span "10:30-00:00 (13h30m) (Mon)" at bounding box center [557, 527] width 113 height 12
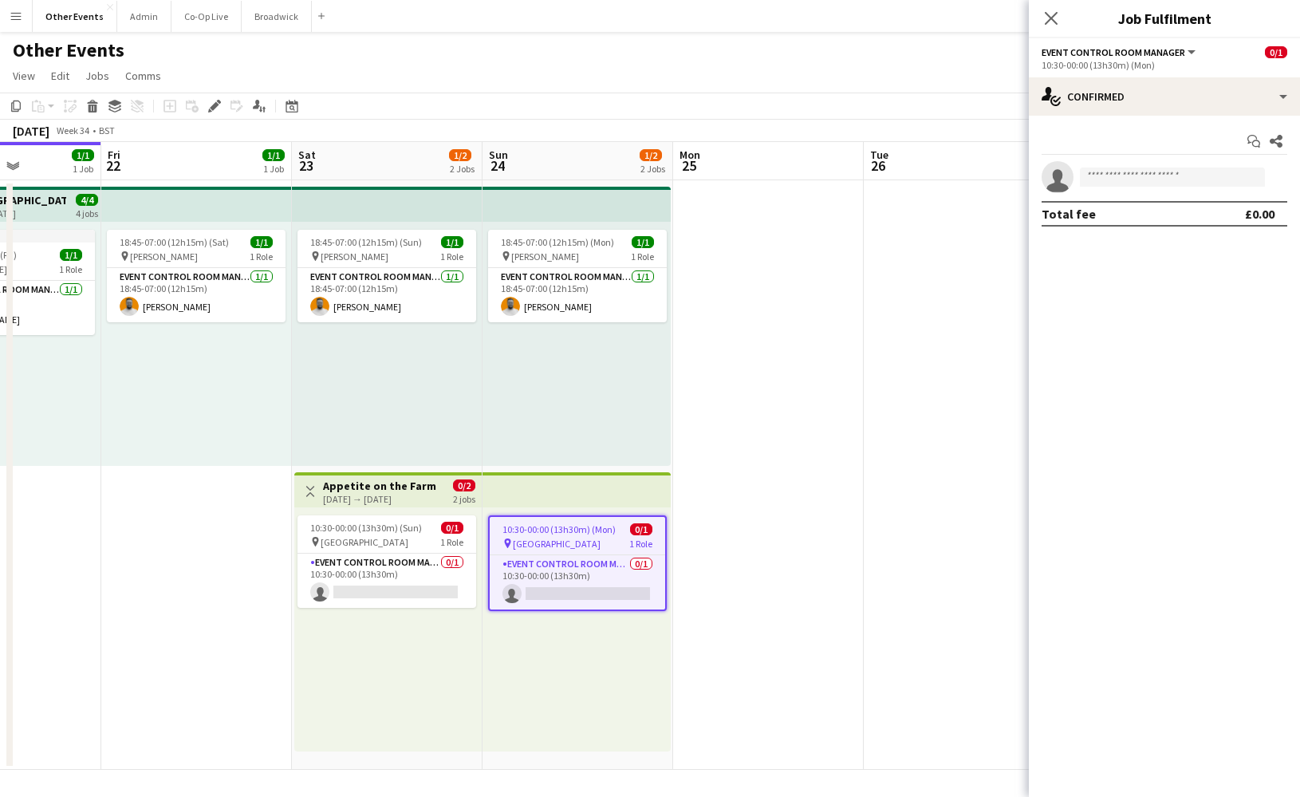
click at [574, 543] on div "pin [GEOGRAPHIC_DATA] 1 Role" at bounding box center [577, 543] width 175 height 13
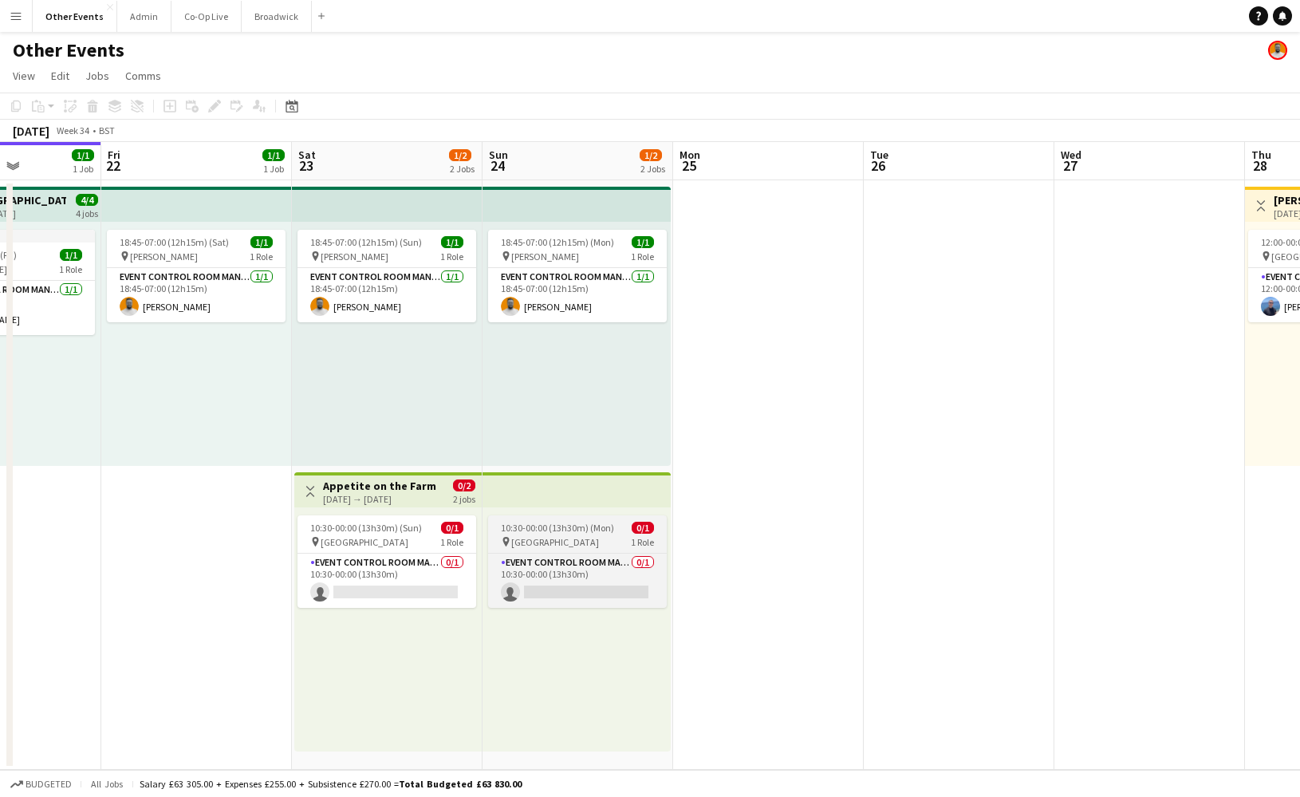
click at [575, 538] on div "pin [GEOGRAPHIC_DATA] 1 Role" at bounding box center [577, 541] width 179 height 13
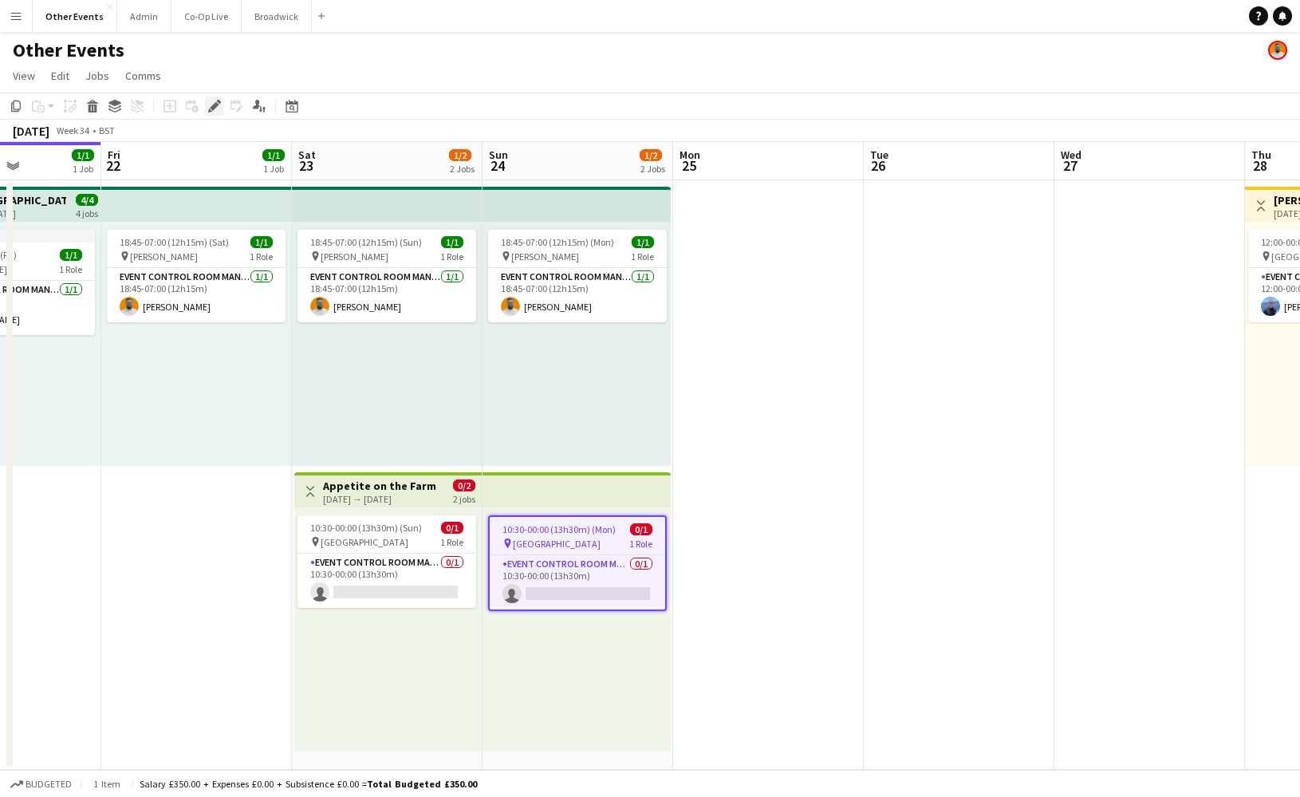
click at [221, 98] on div "Edit" at bounding box center [214, 105] width 19 height 19
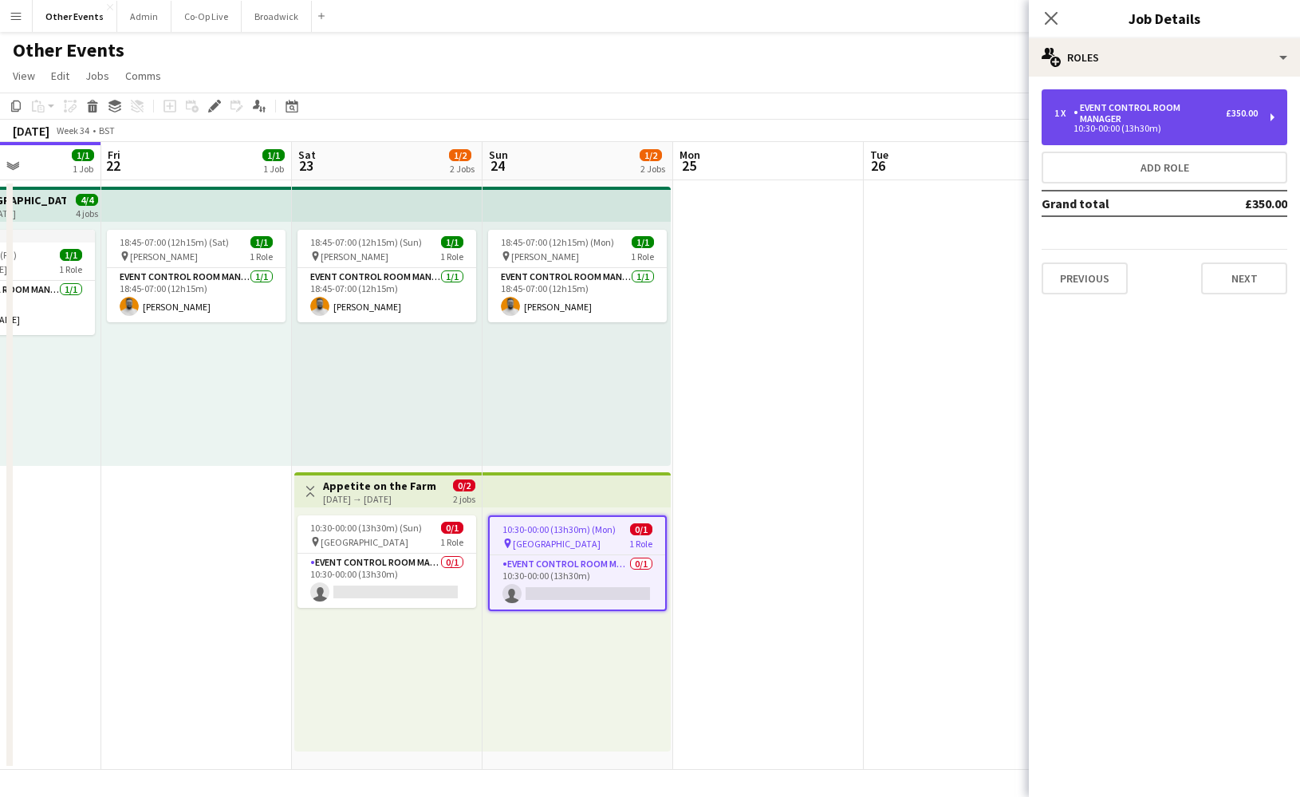
click at [1159, 110] on div "Event Control Room Manager" at bounding box center [1149, 113] width 152 height 22
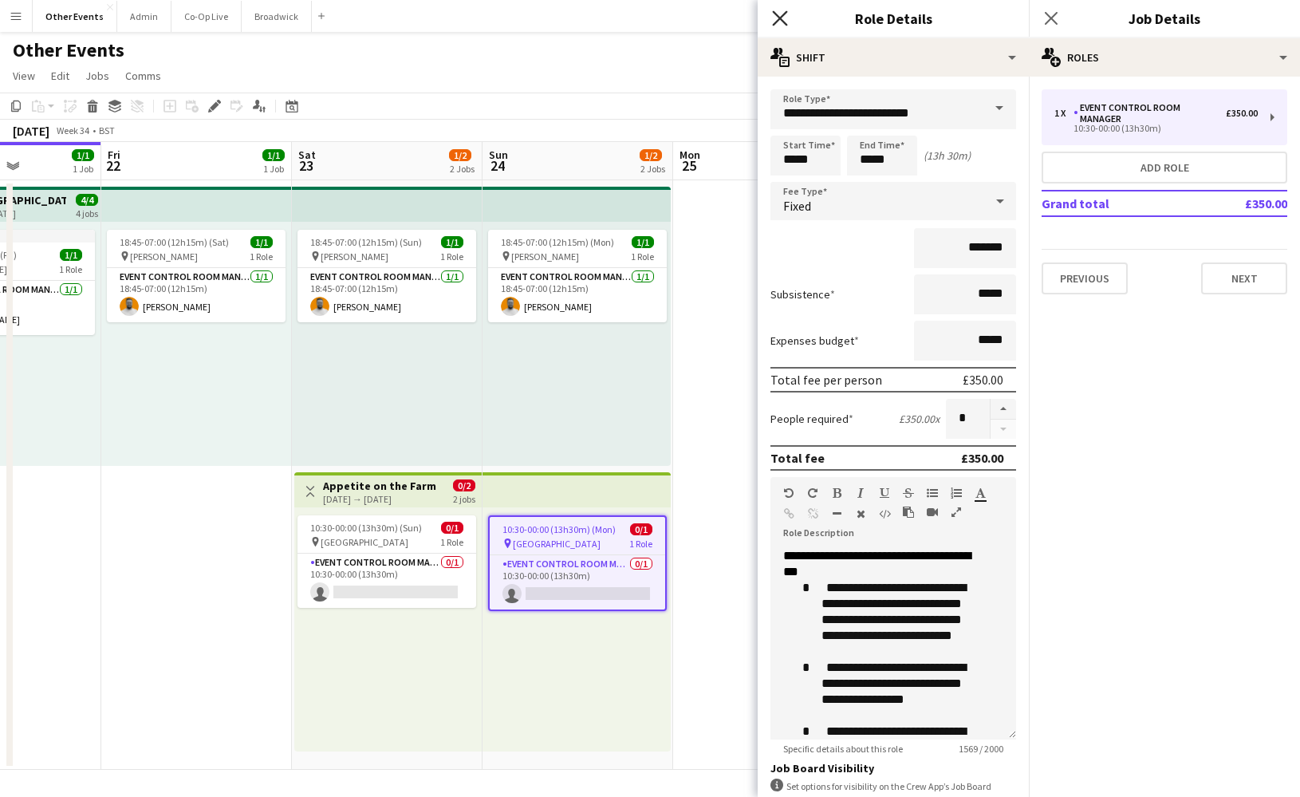
click at [776, 17] on icon "Close pop-in" at bounding box center [779, 17] width 15 height 15
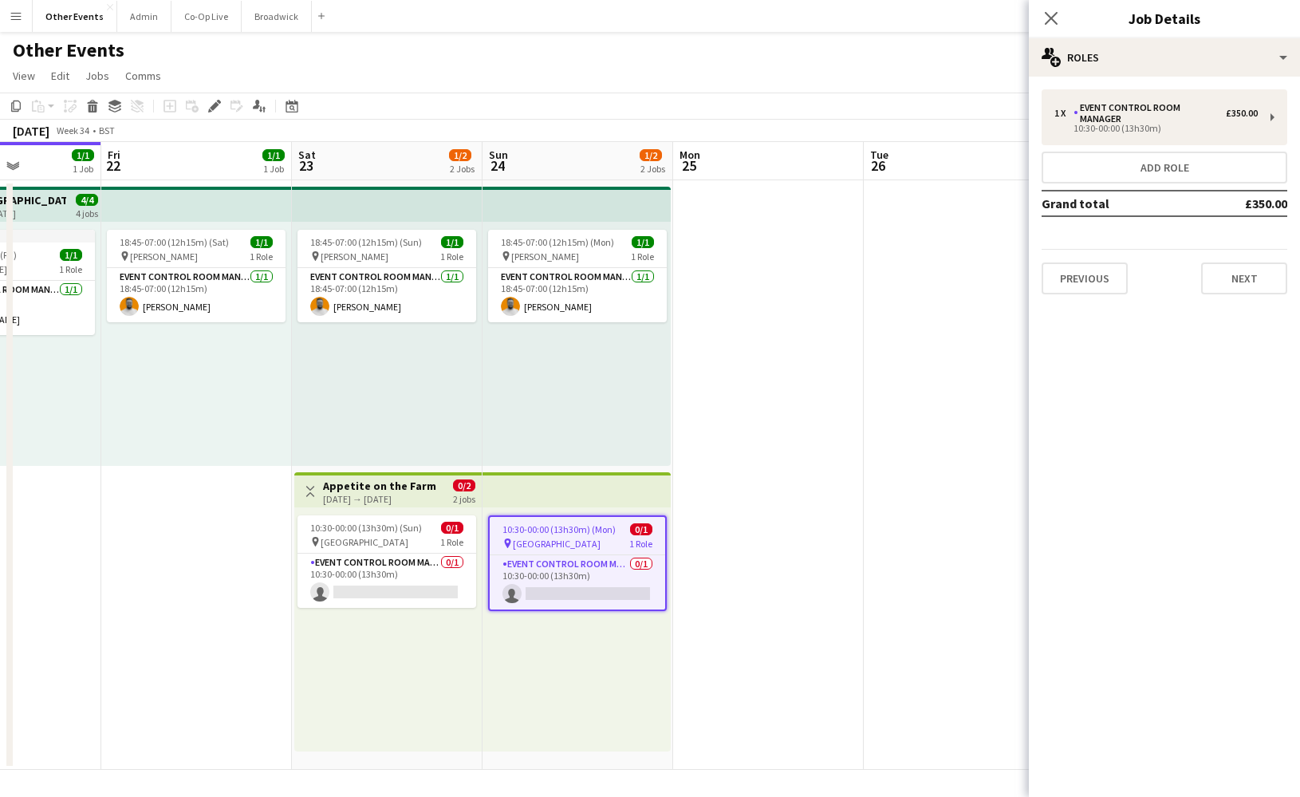
click at [825, 391] on app-date-cell at bounding box center [768, 474] width 191 height 589
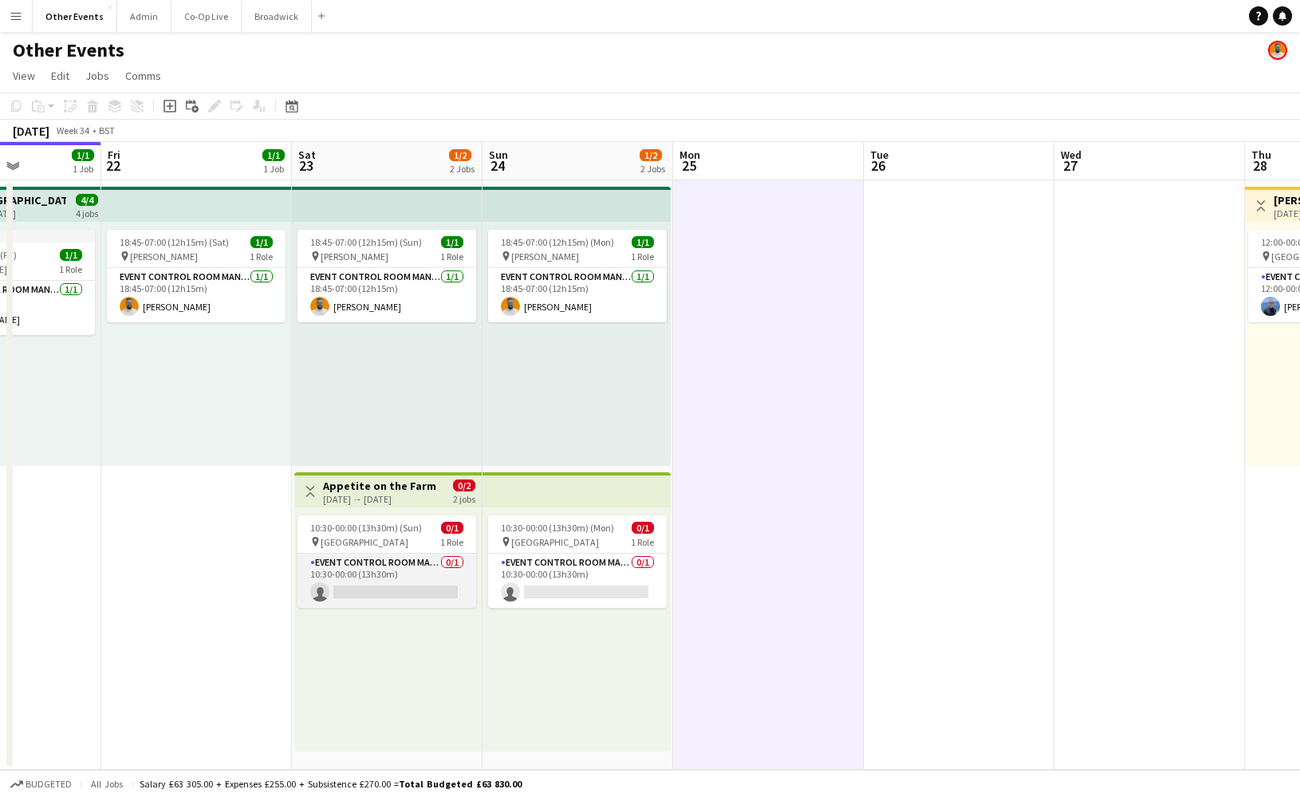
click at [411, 583] on app-card-role "Event Control Room Manager 0/1 10:30-00:00 (13h30m) single-neutral-actions" at bounding box center [386, 580] width 179 height 54
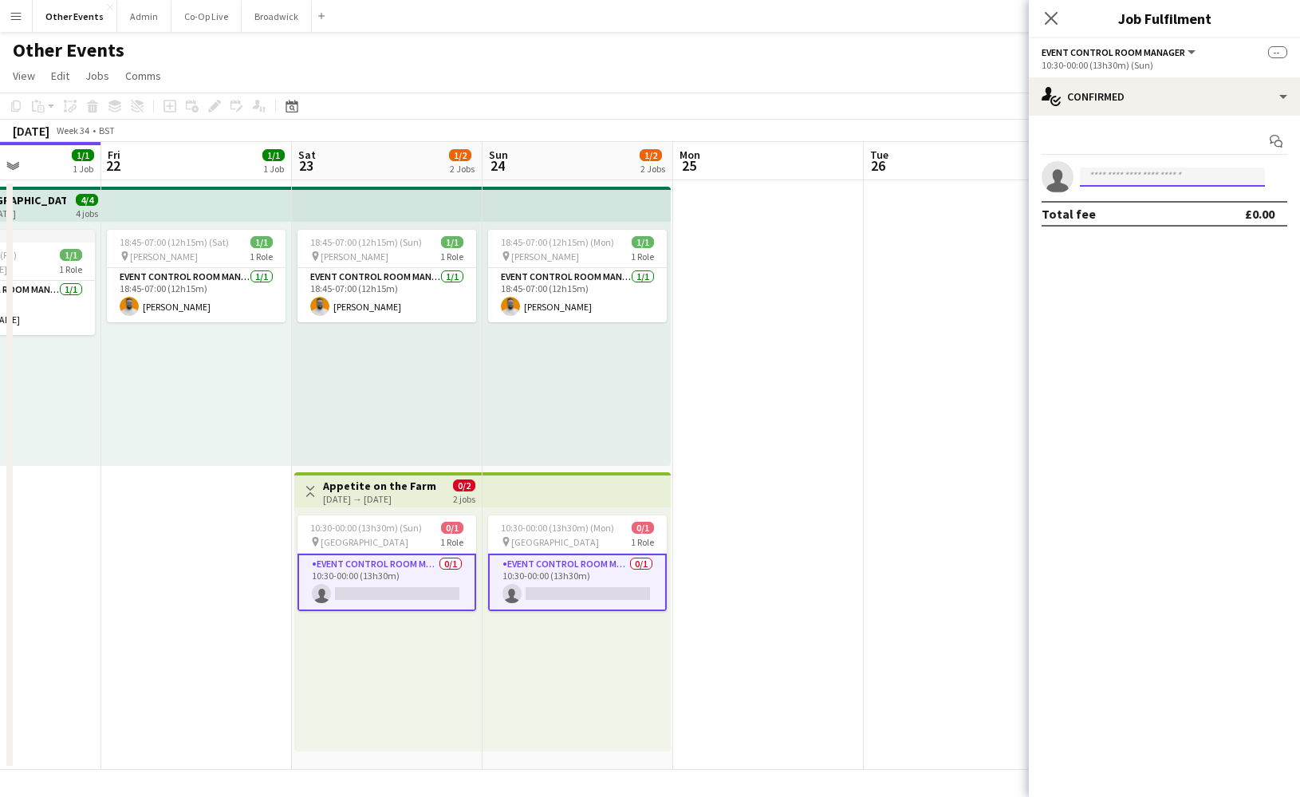
click at [1164, 178] on input at bounding box center [1172, 176] width 185 height 19
type input "********"
click at [1163, 206] on span "[PERSON_NAME]" at bounding box center [1138, 200] width 92 height 14
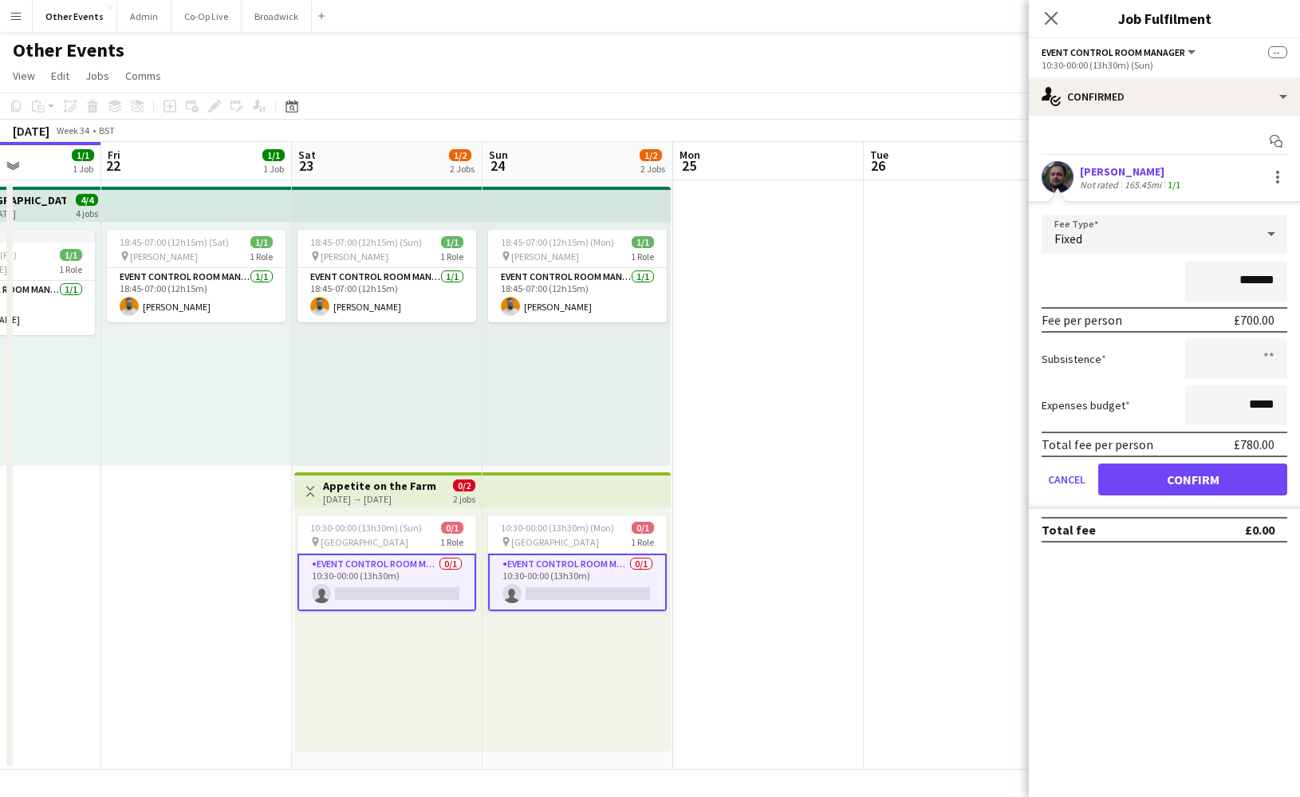
click at [1200, 482] on button "Confirm" at bounding box center [1192, 479] width 189 height 32
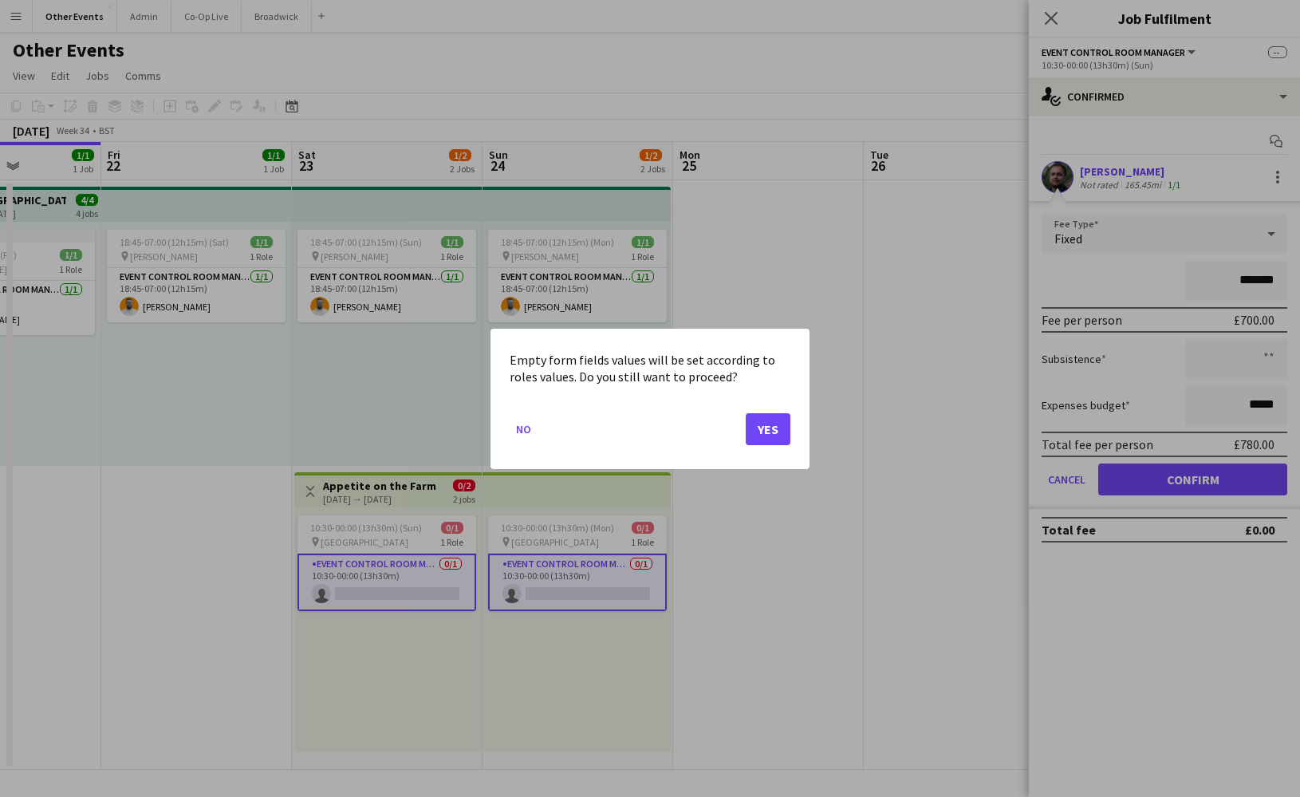
click at [762, 434] on button "Yes" at bounding box center [768, 428] width 45 height 32
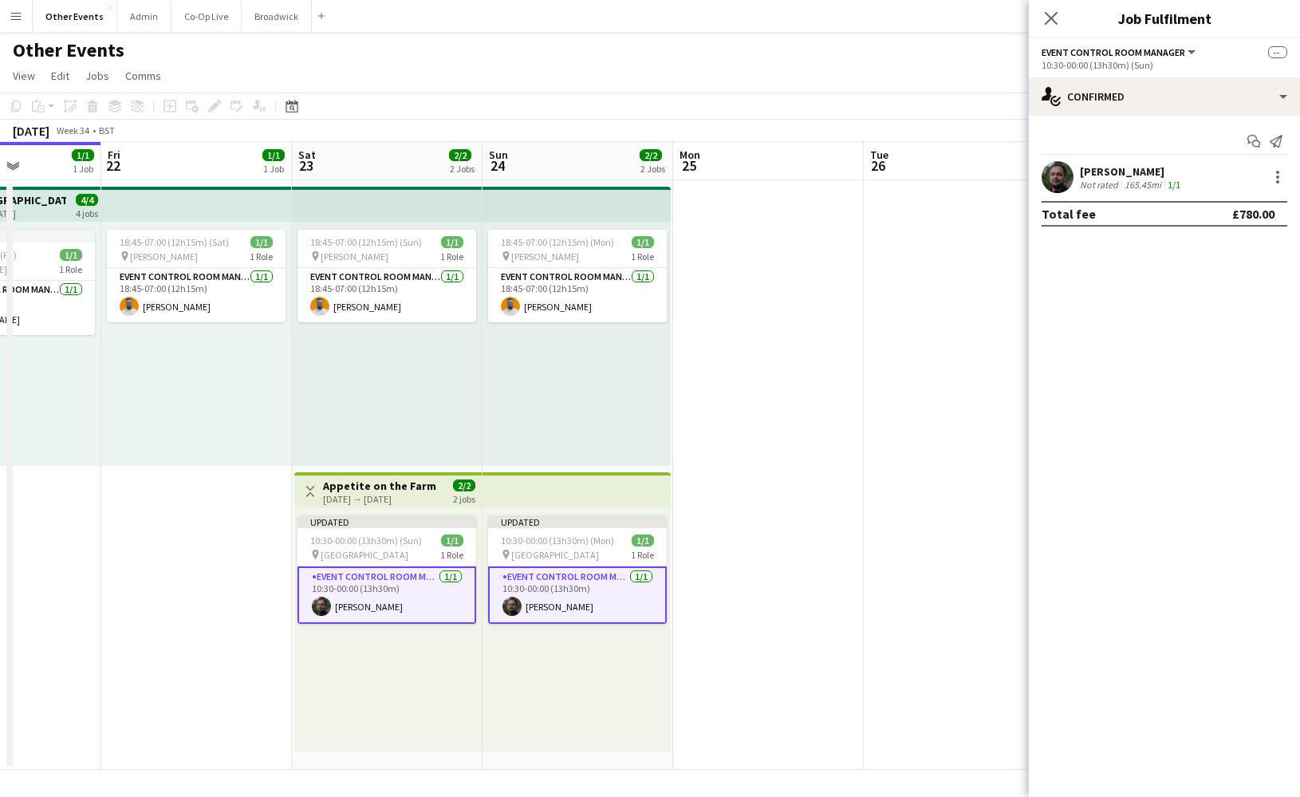
click at [775, 443] on app-date-cell at bounding box center [768, 474] width 191 height 589
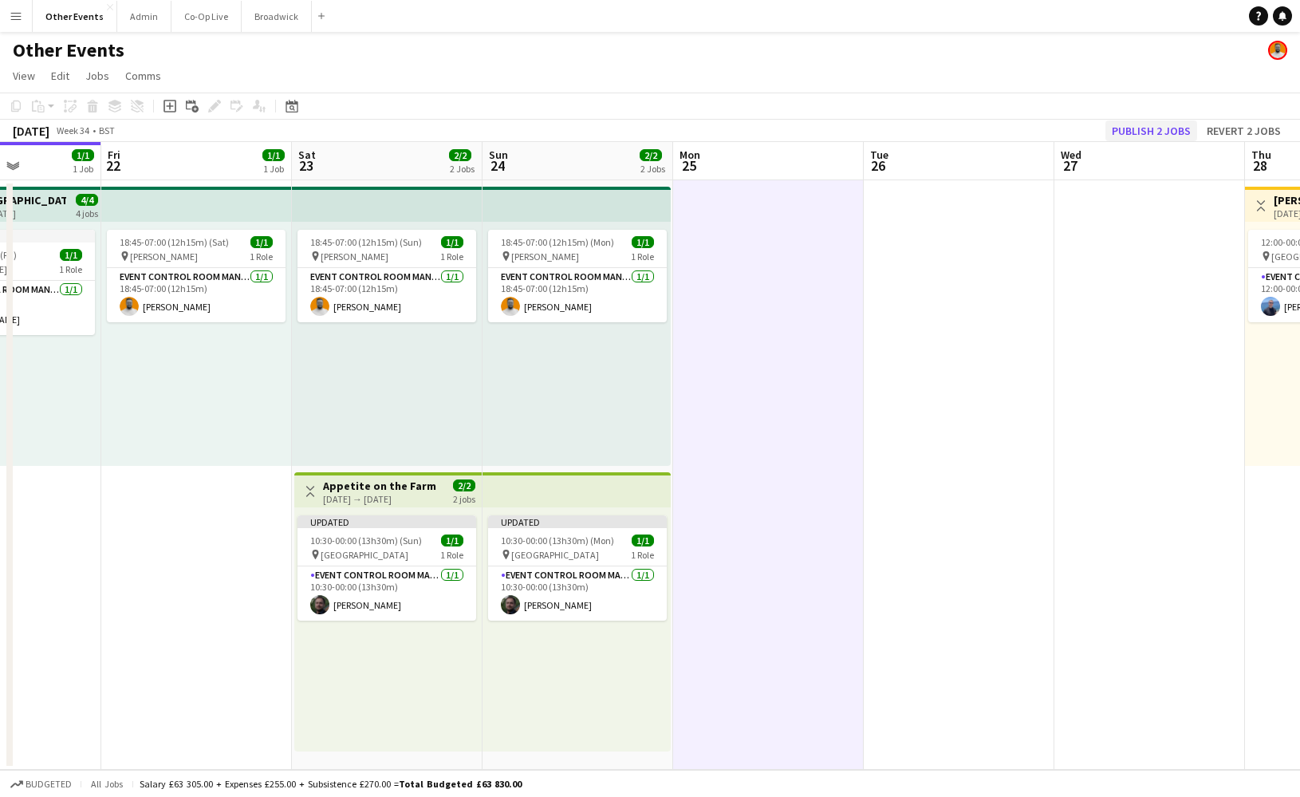
click at [1134, 134] on button "Publish 2 jobs" at bounding box center [1151, 130] width 92 height 21
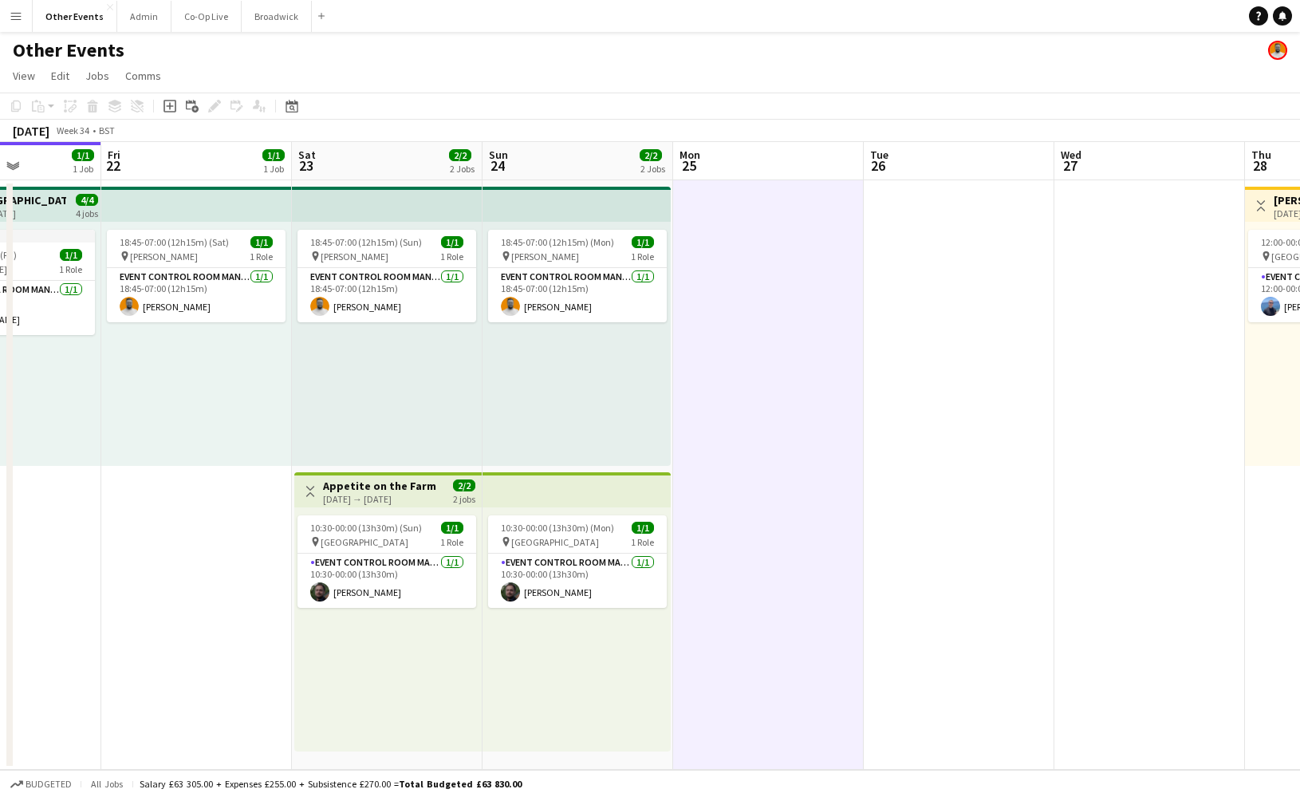
click at [826, 63] on app-page-menu "View Day view expanded Day view collapsed Month view Date picker Jump to [DATE]…" at bounding box center [650, 77] width 1300 height 30
